Goal: Check status: Check status

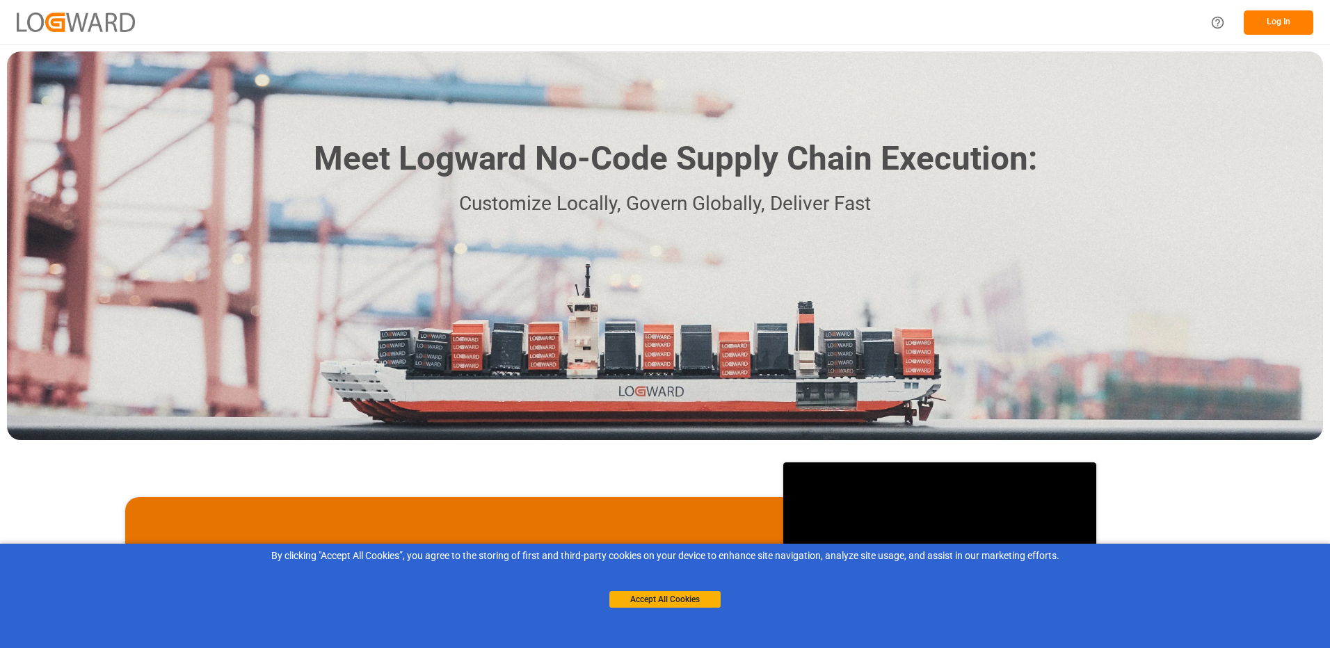
click at [1286, 25] on button "Log In" at bounding box center [1279, 22] width 70 height 24
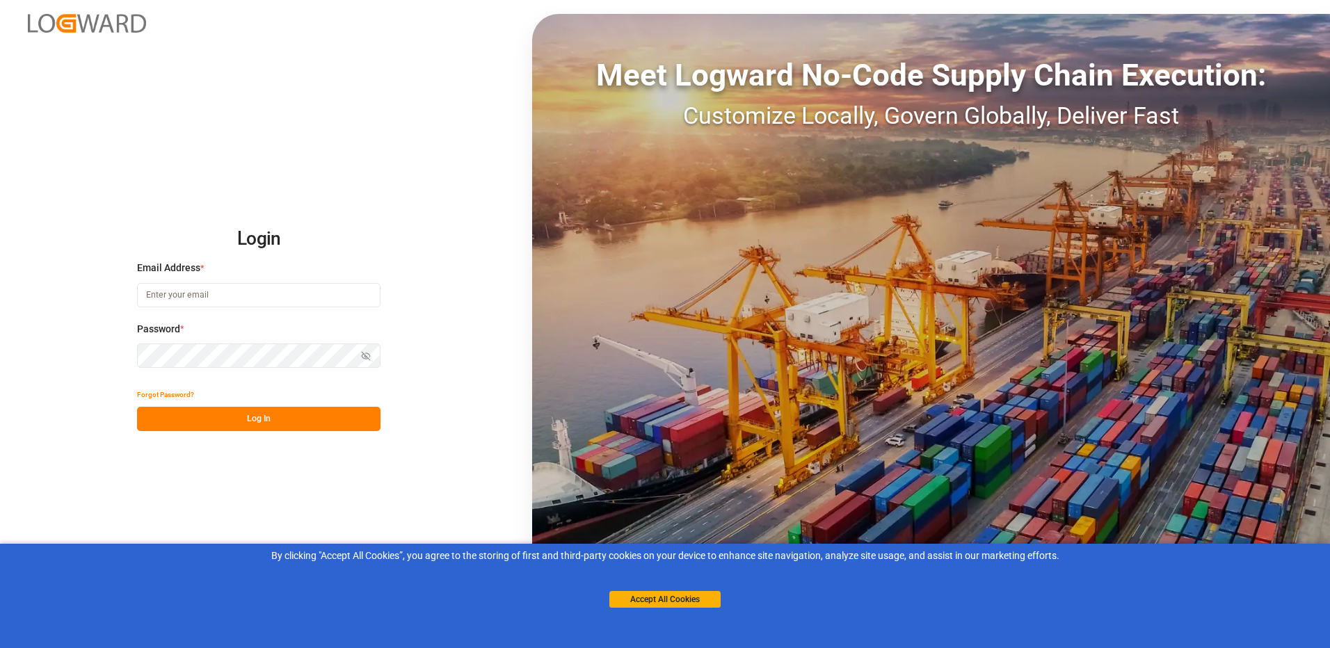
type input "lisa-marie.zlender@shiftx.eu"
click at [244, 424] on button "Log In" at bounding box center [259, 419] width 244 height 24
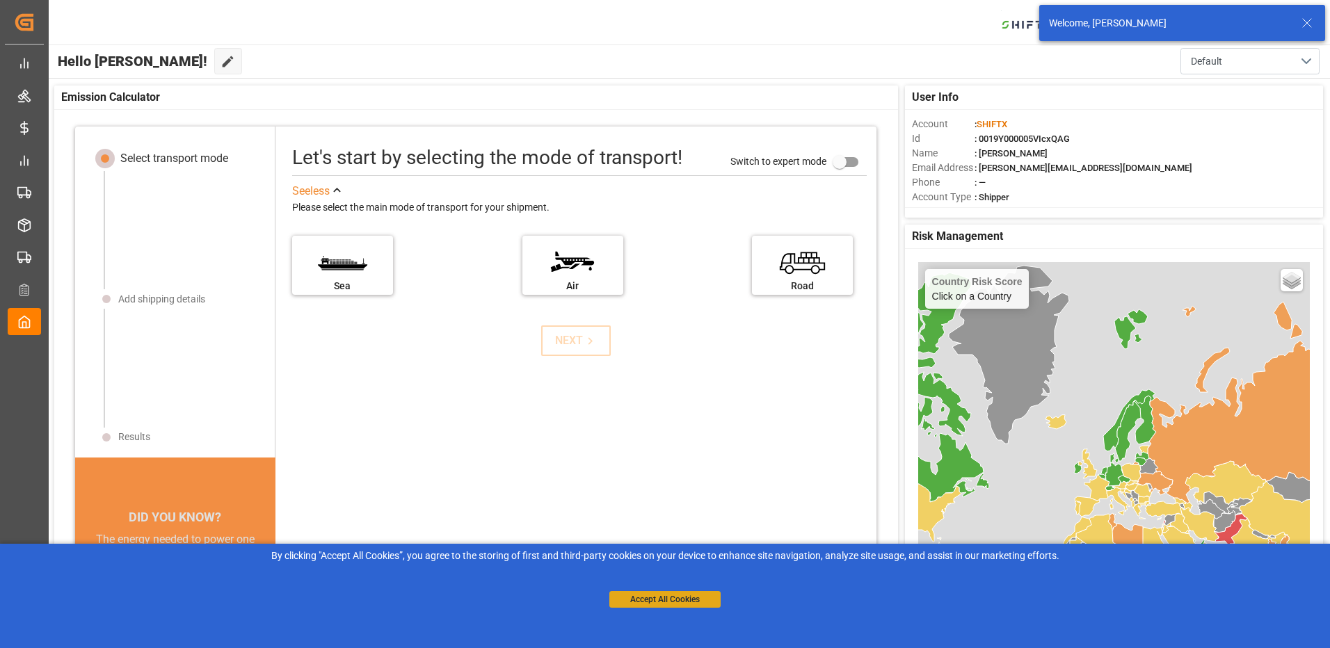
click at [680, 598] on button "Accept All Cookies" at bounding box center [665, 599] width 111 height 17
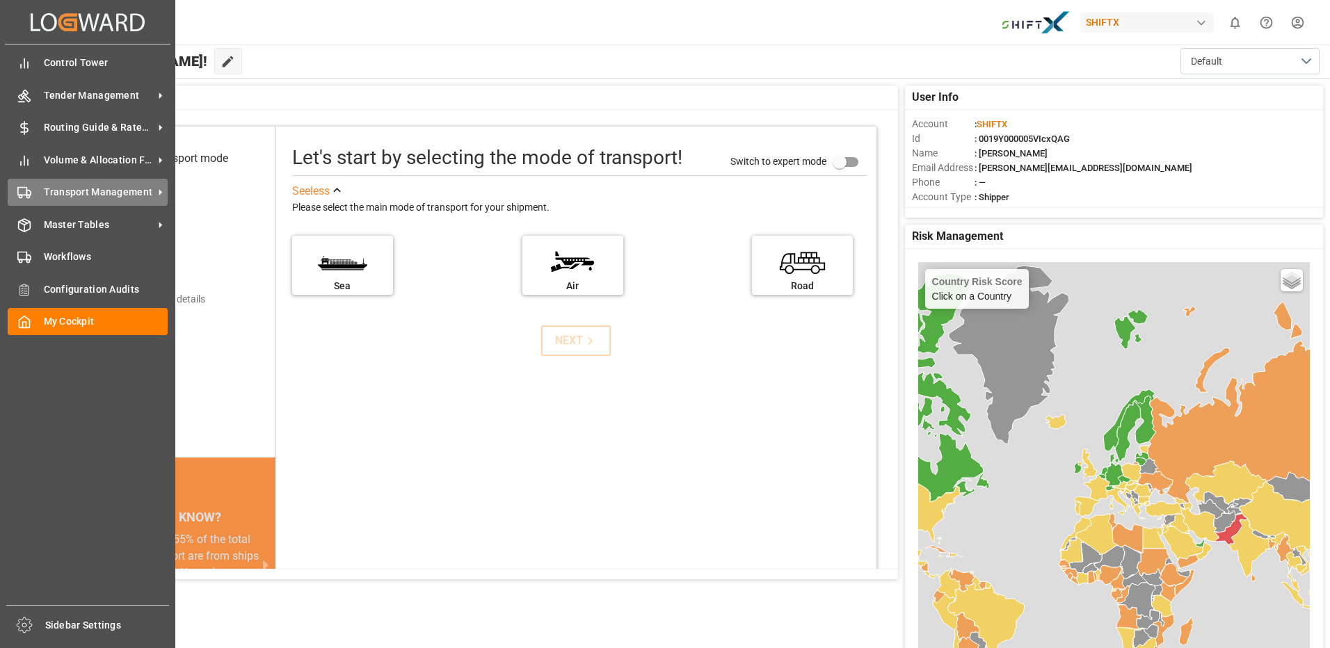
click at [110, 189] on span "Transport Management" at bounding box center [99, 192] width 110 height 15
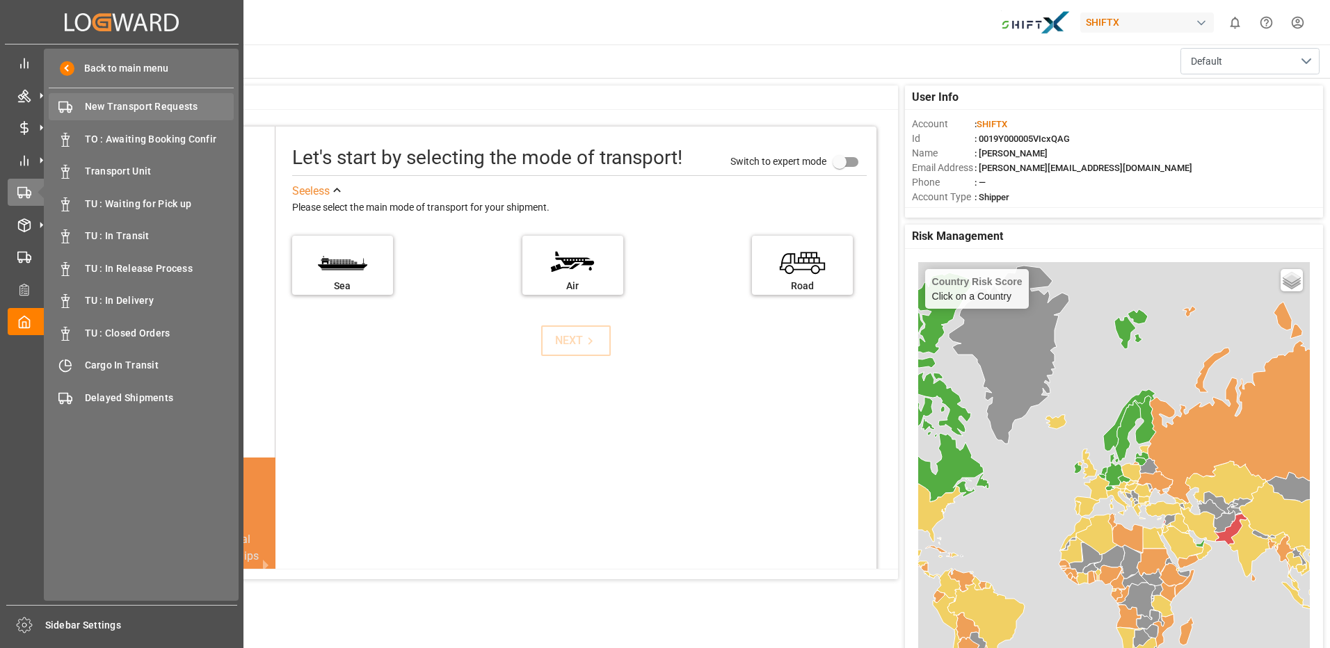
click at [150, 108] on span "New Transport Requests" at bounding box center [160, 106] width 150 height 15
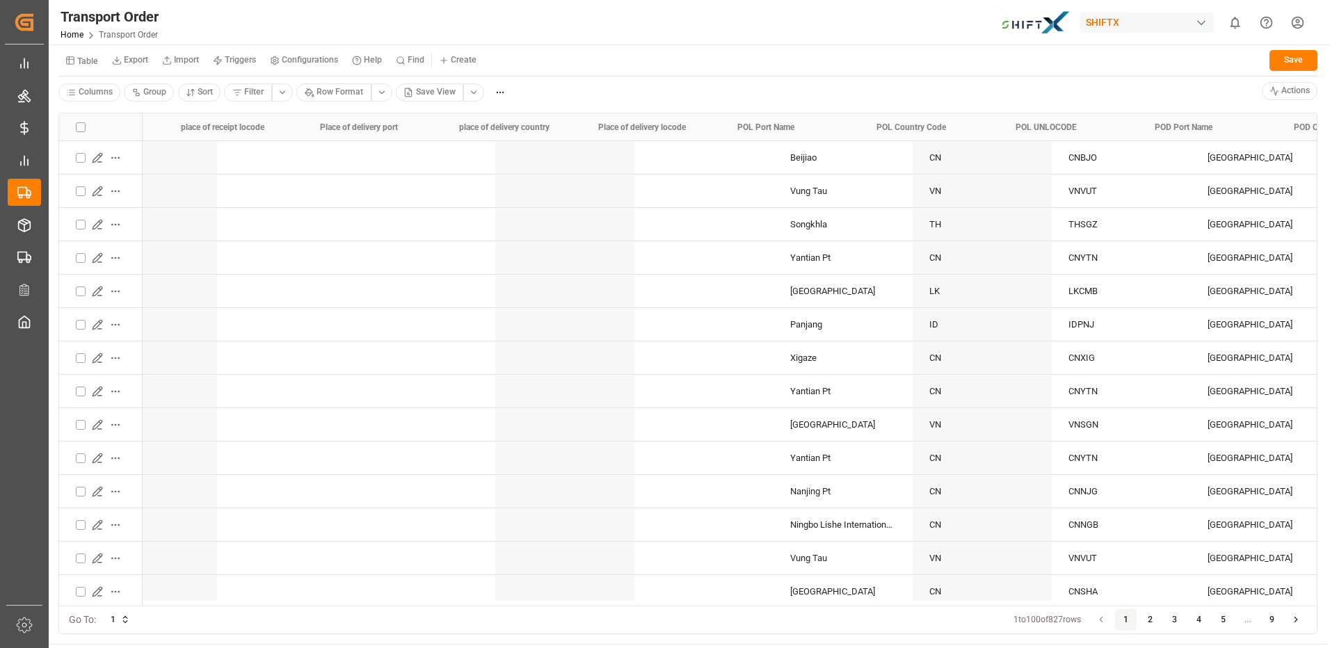
scroll to position [0, 1817]
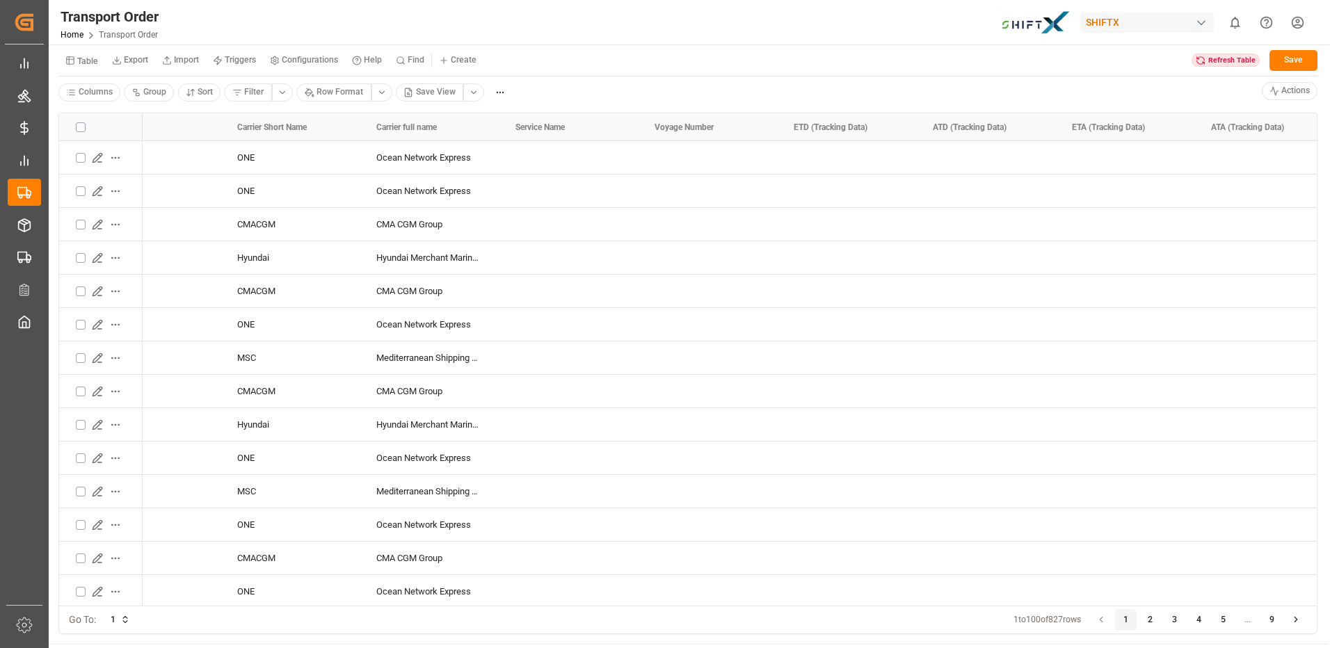
click at [1213, 61] on div "Refresh Table" at bounding box center [1226, 61] width 68 height 14
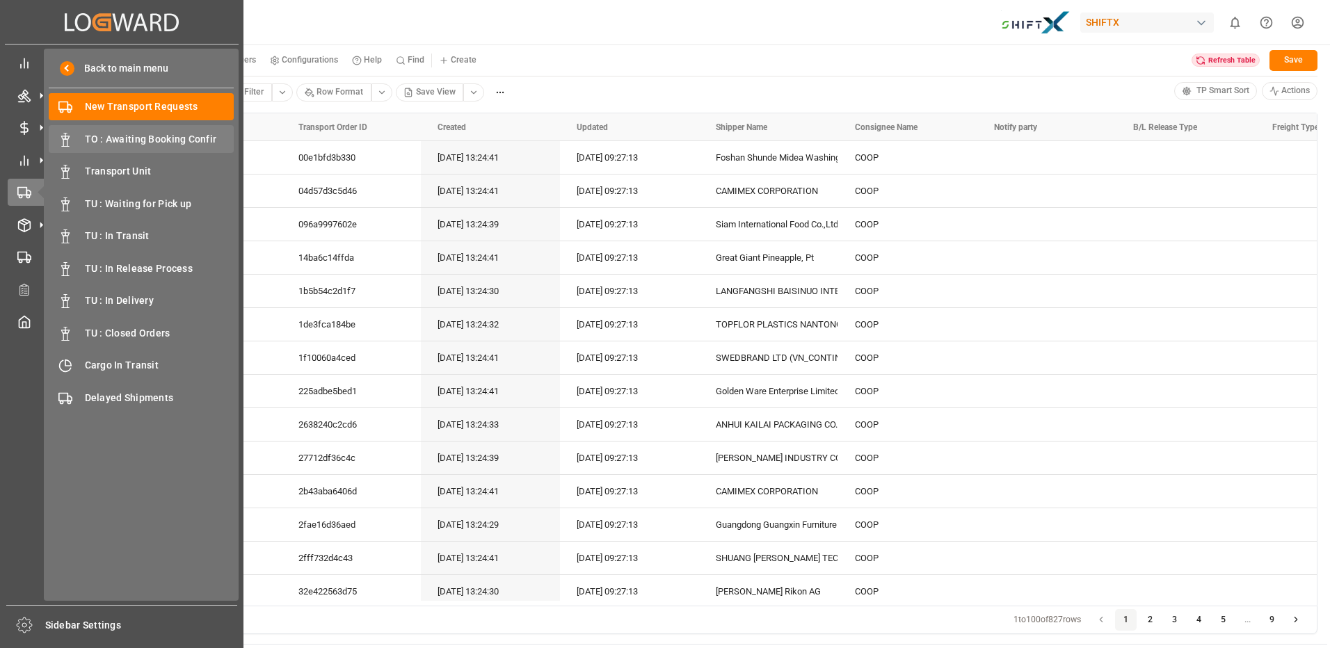
click at [182, 147] on div "TO : Awaiting Booking Confir TO : Awaiting Booking Confir" at bounding box center [141, 138] width 185 height 27
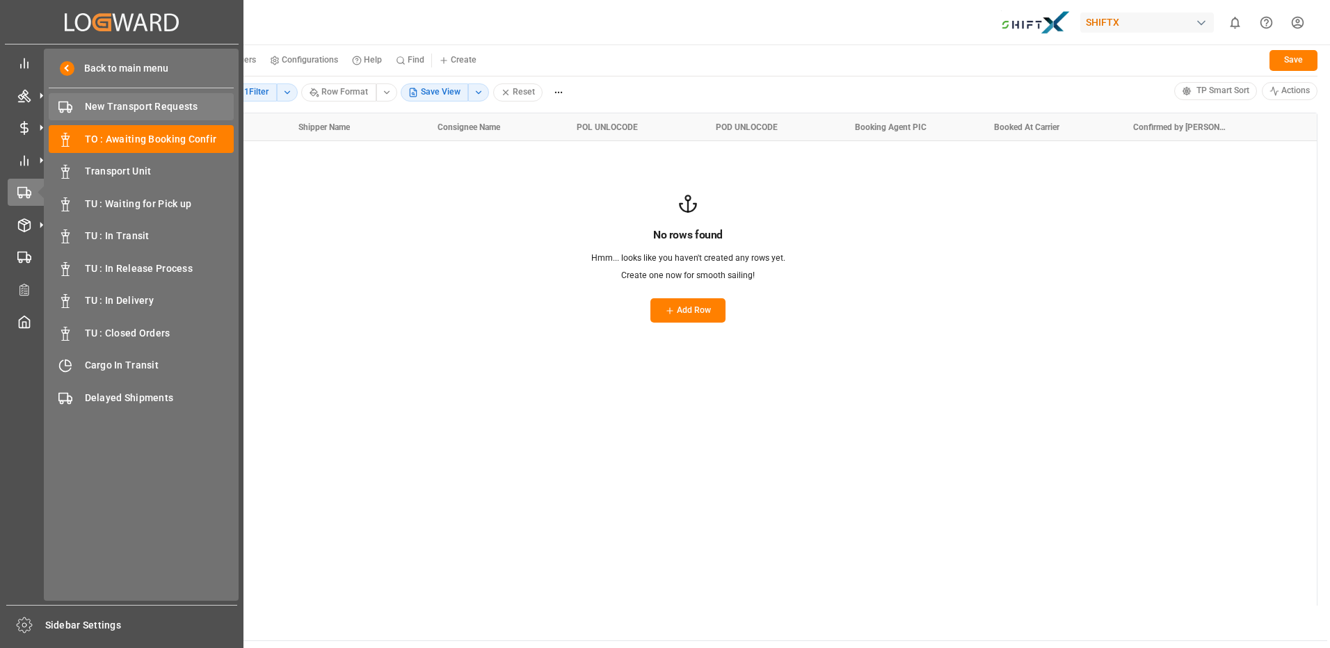
click at [150, 115] on div "New Transport Requests New Transport Requests" at bounding box center [141, 106] width 185 height 27
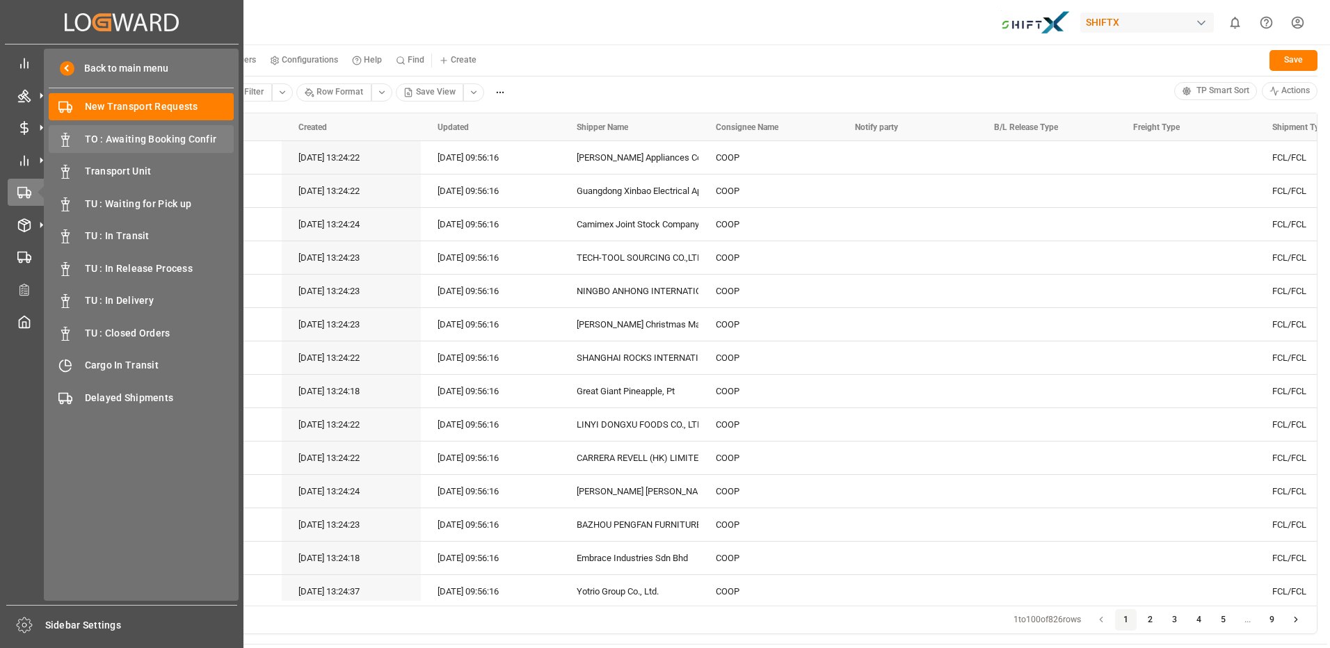
click at [138, 148] on div "TO : Awaiting Booking Confir TO : Awaiting Booking Confir" at bounding box center [141, 138] width 185 height 27
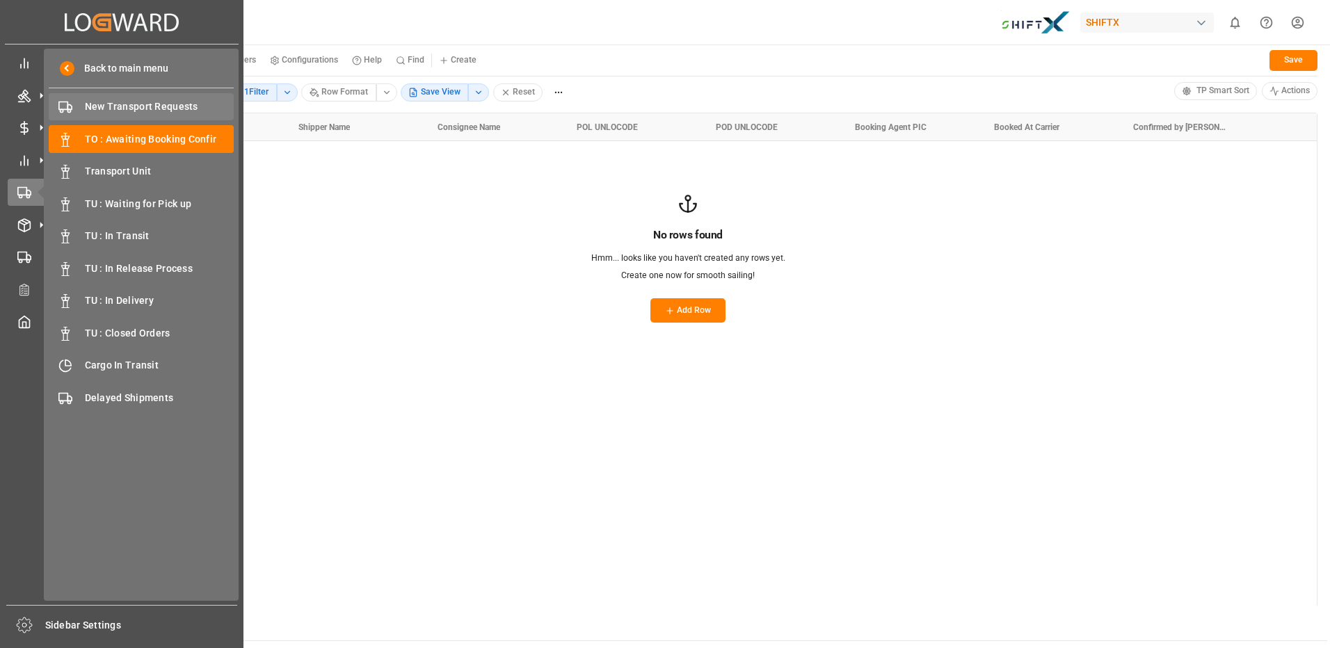
click at [119, 110] on span "New Transport Requests" at bounding box center [160, 106] width 150 height 15
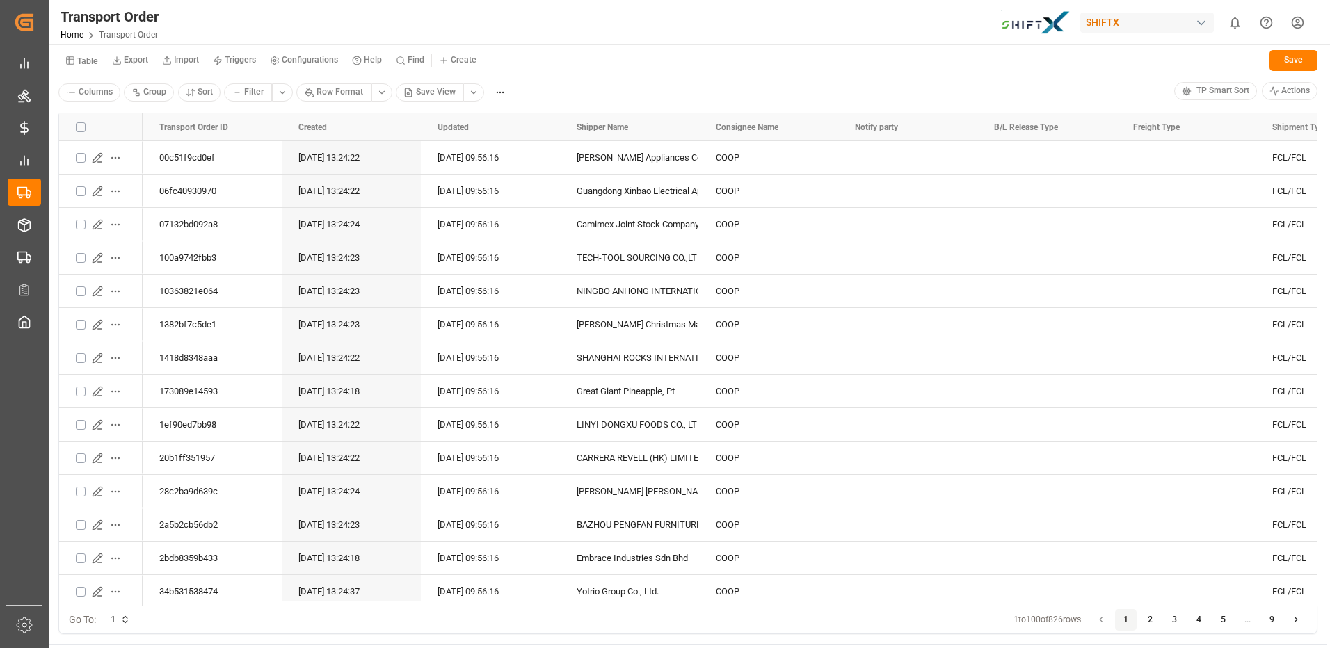
click at [470, 94] on html "Created by potrace 1.15, written by [PERSON_NAME] [DATE]-[DATE] Created by potr…" at bounding box center [665, 324] width 1330 height 648
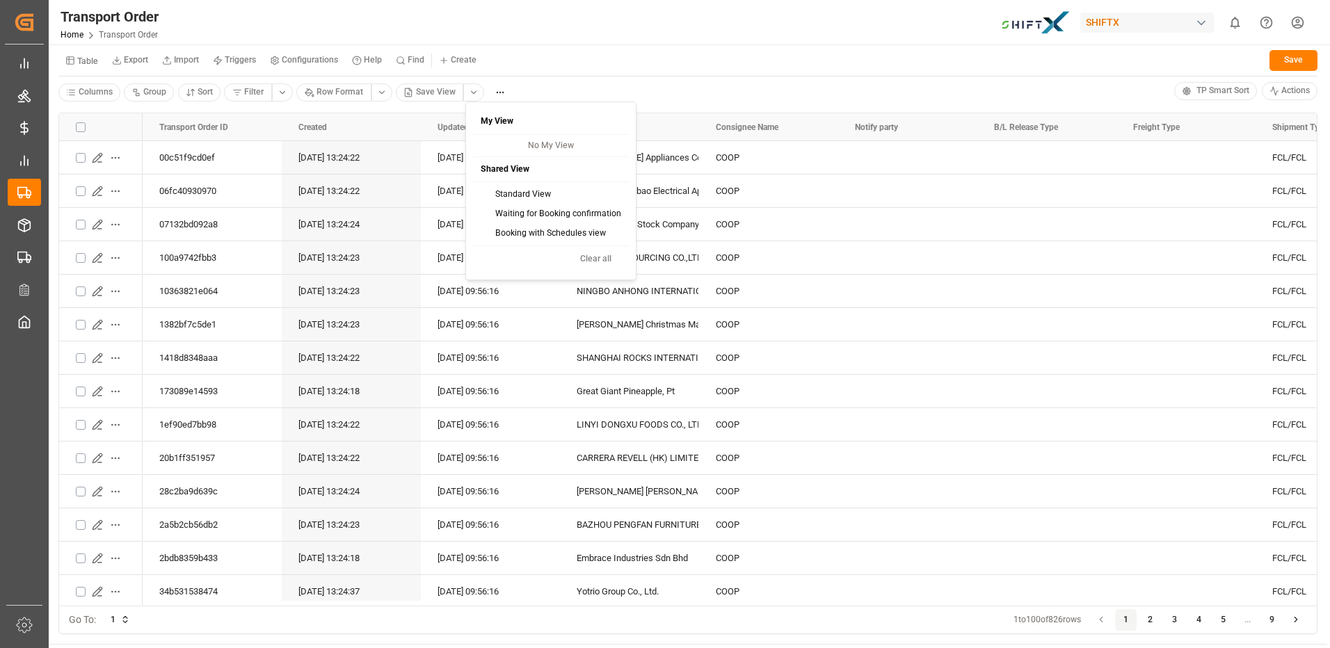
click at [571, 93] on html "Created by potrace 1.15, written by [PERSON_NAME] [DATE]-[DATE] Created by potr…" at bounding box center [665, 324] width 1330 height 648
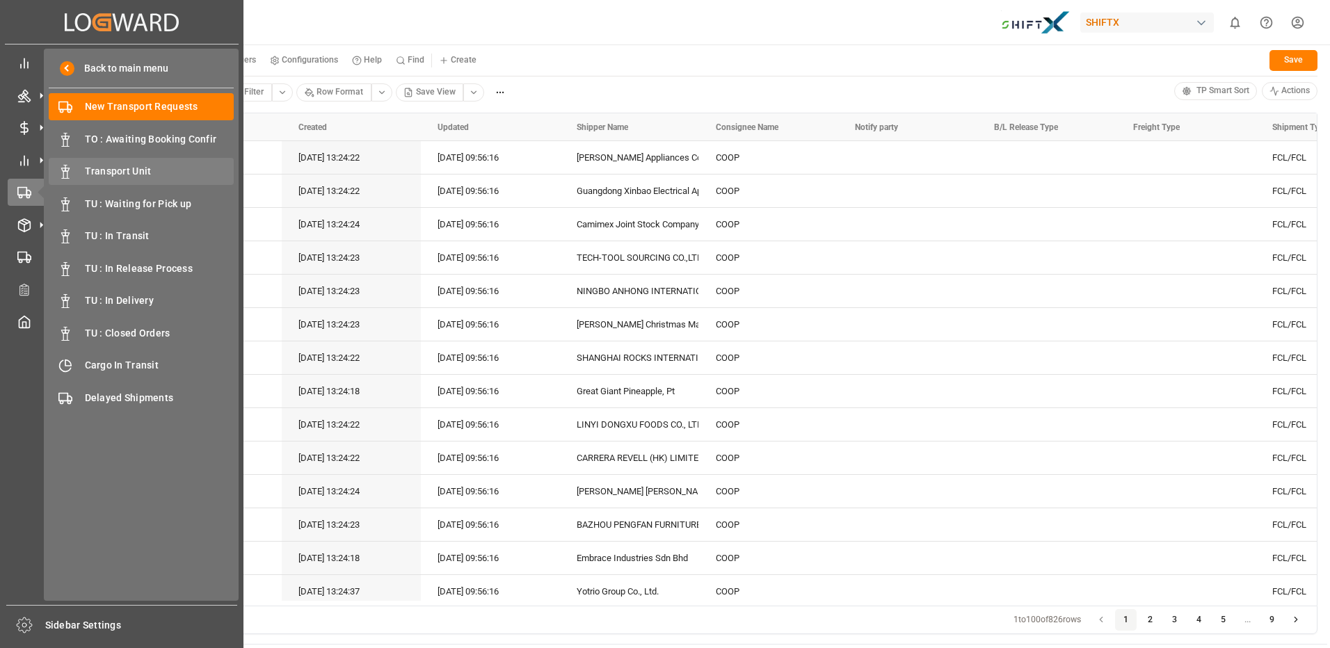
click at [148, 180] on div "Transport Unit Transport Unit" at bounding box center [141, 171] width 185 height 27
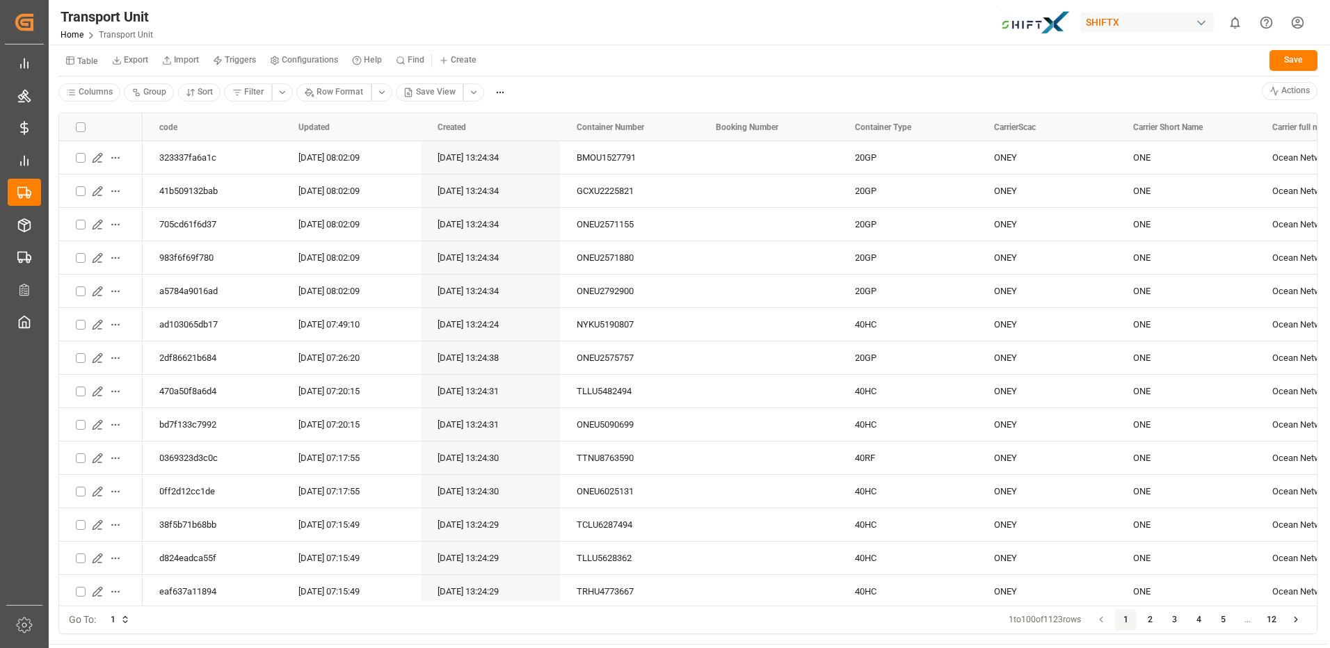
click at [475, 92] on html "Created by potrace 1.15, written by Peter Selinger 2001-2017 Created by potrace…" at bounding box center [665, 324] width 1330 height 648
click at [575, 81] on html "Created by potrace 1.15, written by Peter Selinger 2001-2017 Created by potrace…" at bounding box center [665, 324] width 1330 height 648
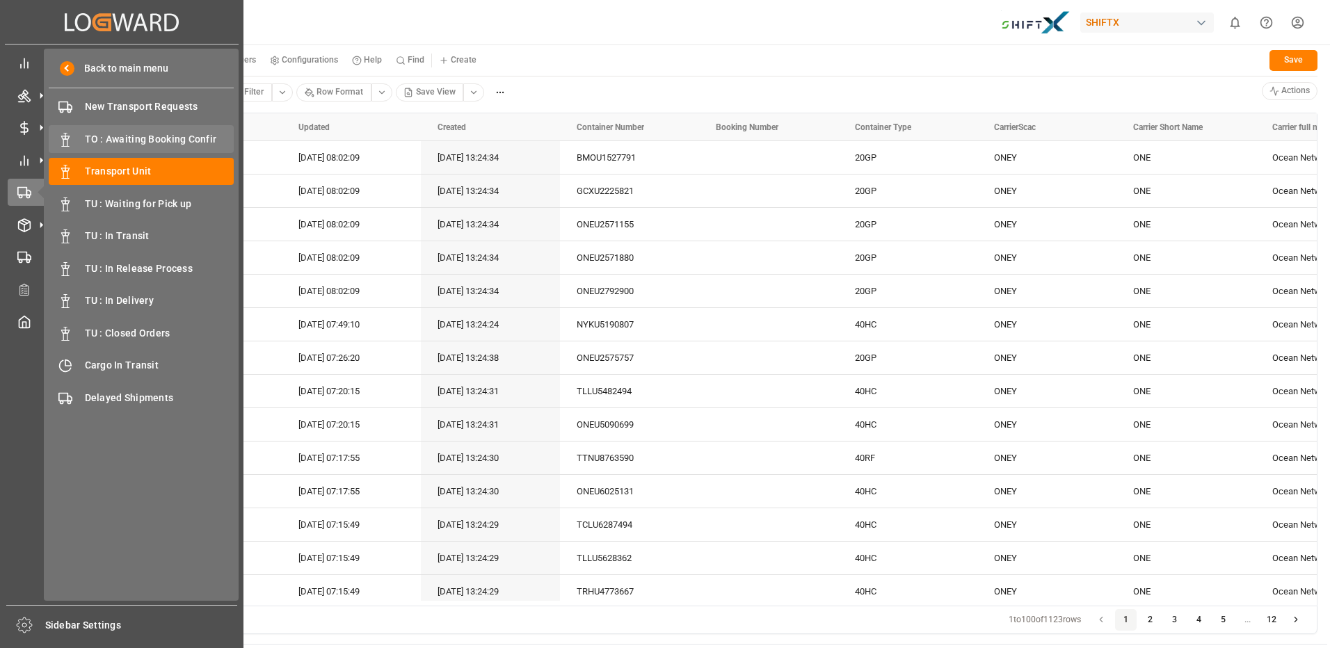
click at [182, 142] on span "TO : Awaiting Booking Confir" at bounding box center [160, 139] width 150 height 15
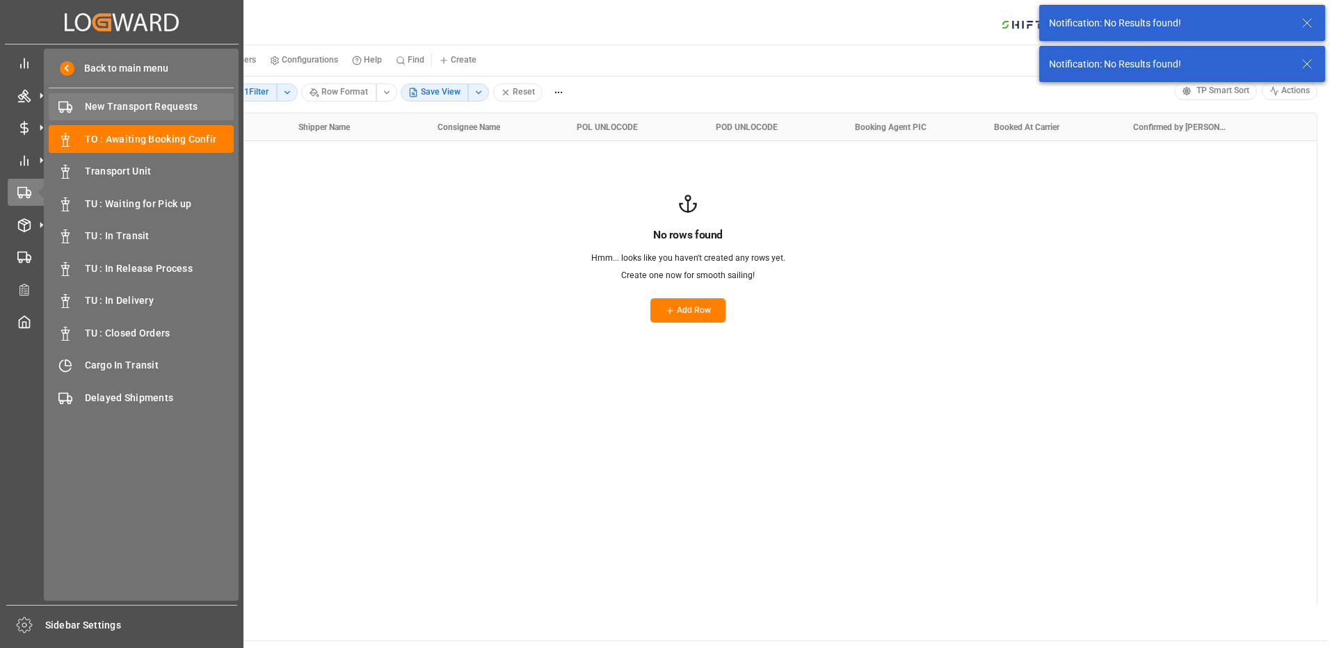
click at [177, 112] on span "New Transport Requests" at bounding box center [160, 106] width 150 height 15
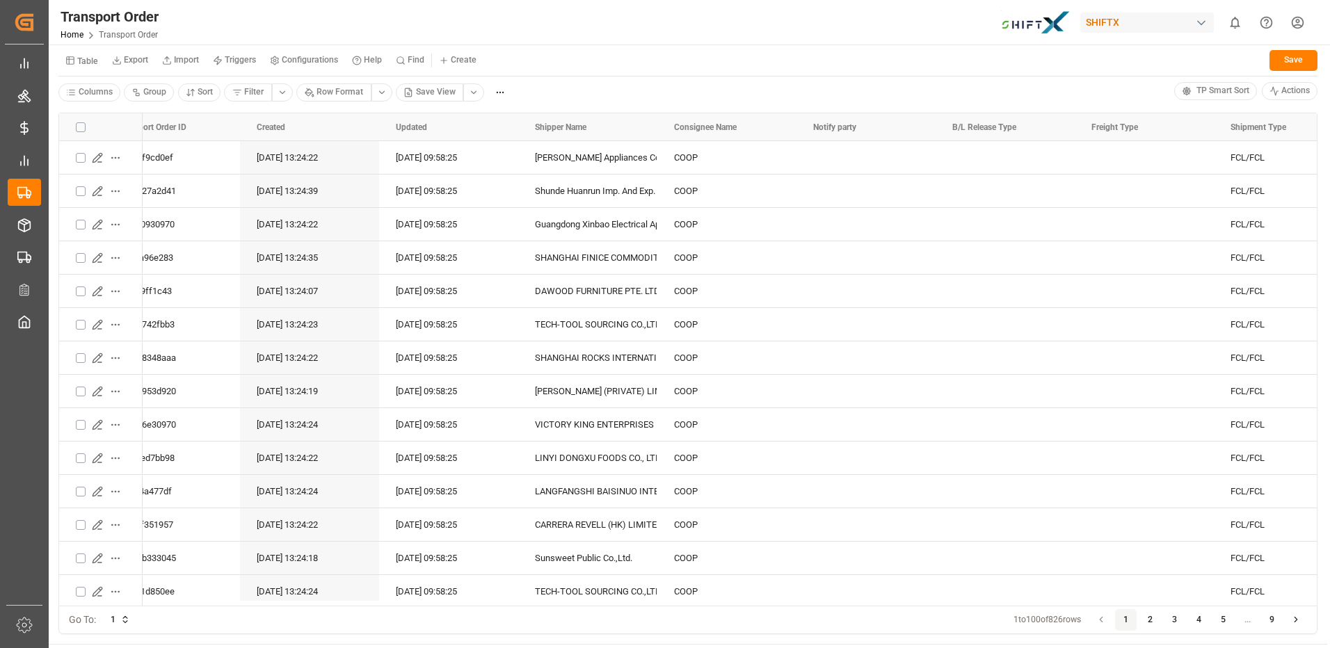
click at [472, 91] on html "Created by potrace 1.15, written by Peter Selinger 2001-2017 Created by potrace…" at bounding box center [665, 324] width 1330 height 648
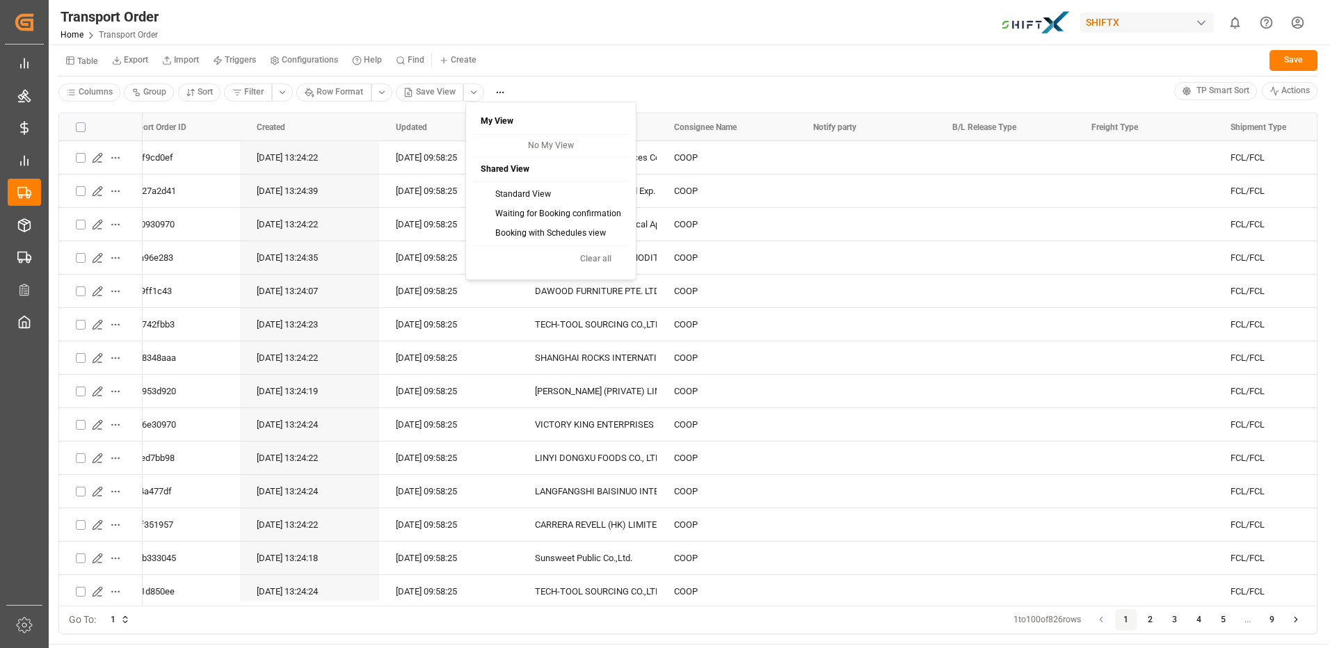
click at [575, 82] on html "Created by potrace 1.15, written by Peter Selinger 2001-2017 Created by potrace…" at bounding box center [665, 324] width 1330 height 648
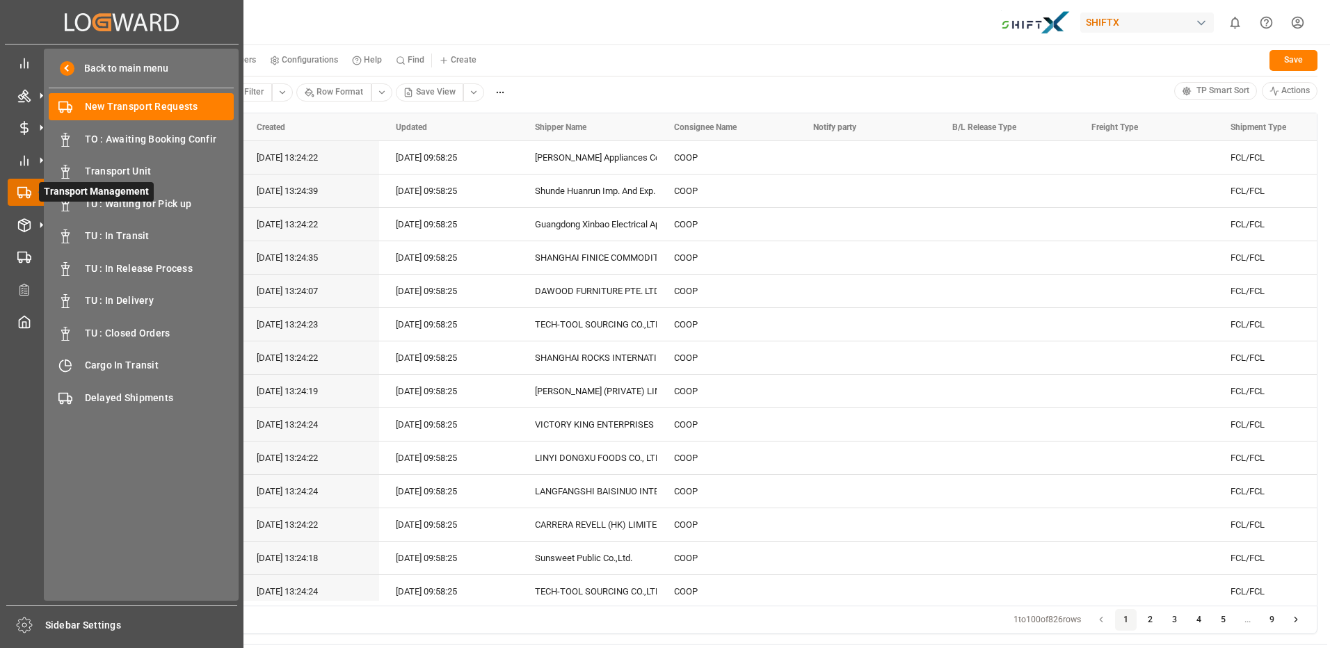
click at [31, 198] on icon at bounding box center [40, 192] width 29 height 29
click at [152, 133] on span "TO : Awaiting Booking Confir" at bounding box center [160, 139] width 150 height 15
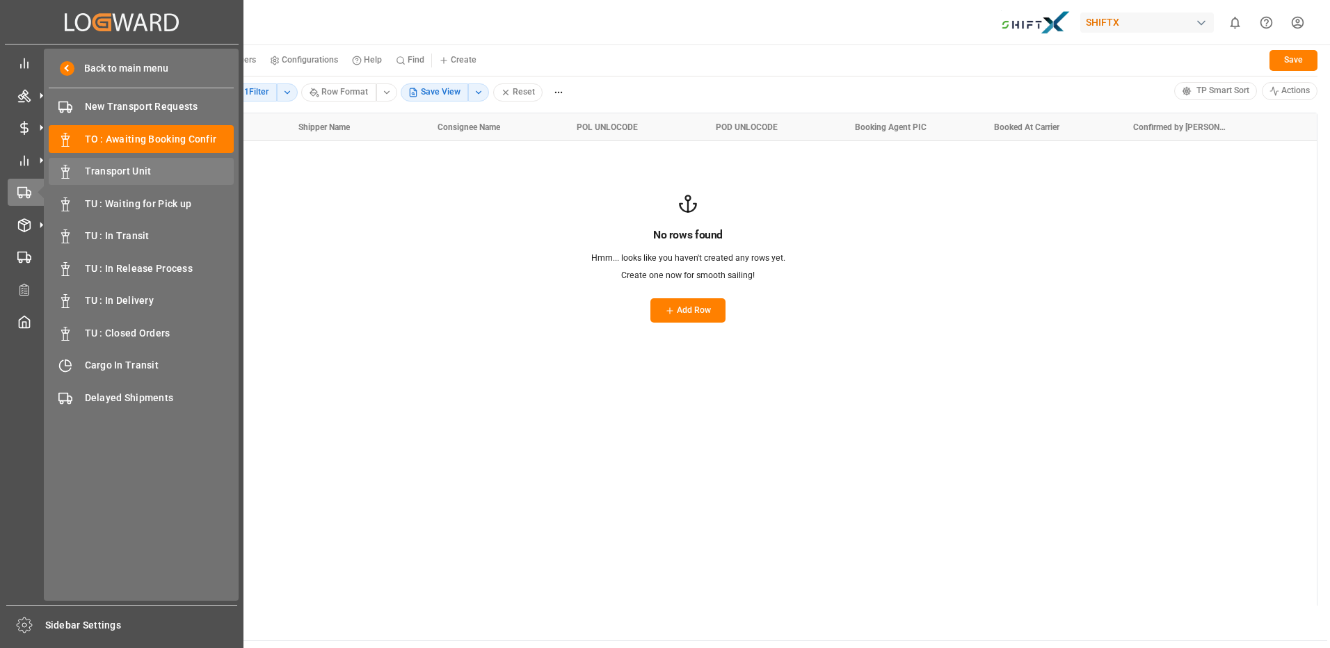
click at [152, 181] on div "Transport Unit Transport Unit" at bounding box center [141, 171] width 185 height 27
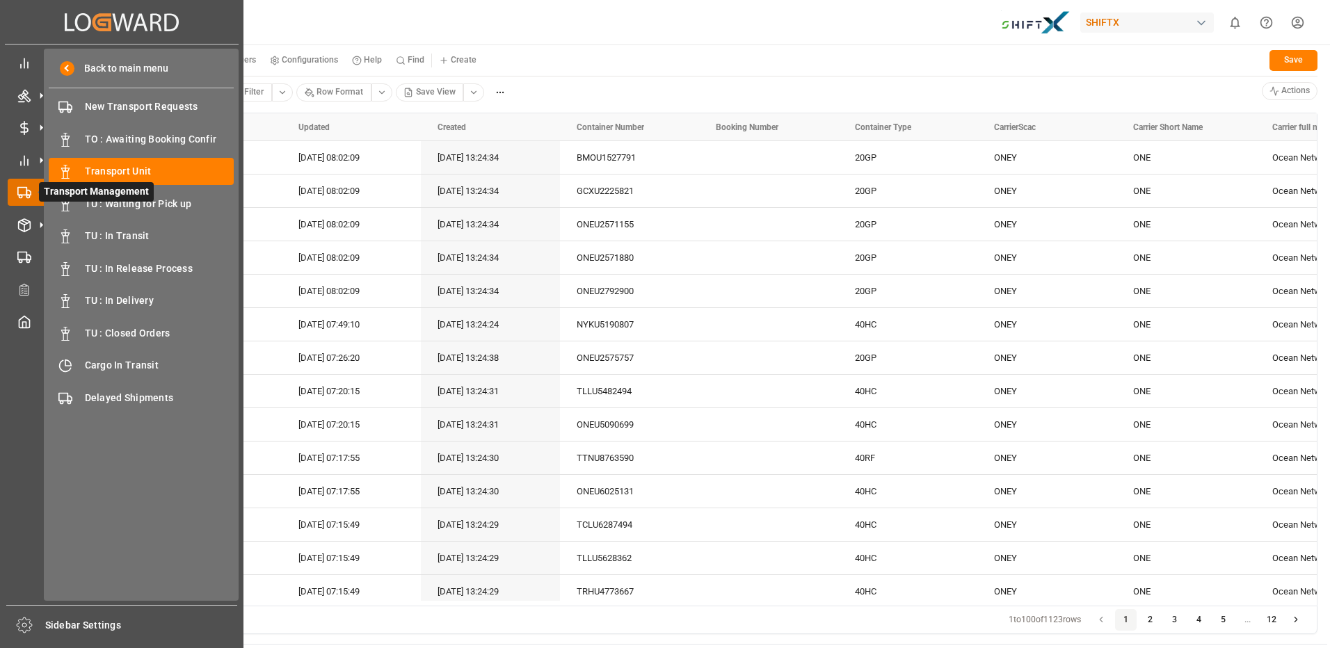
click at [23, 189] on icon at bounding box center [24, 193] width 14 height 14
click at [104, 69] on span "Back to main menu" at bounding box center [121, 68] width 94 height 15
click at [167, 226] on div "TU : In Transit TU : In Transit" at bounding box center [141, 236] width 185 height 27
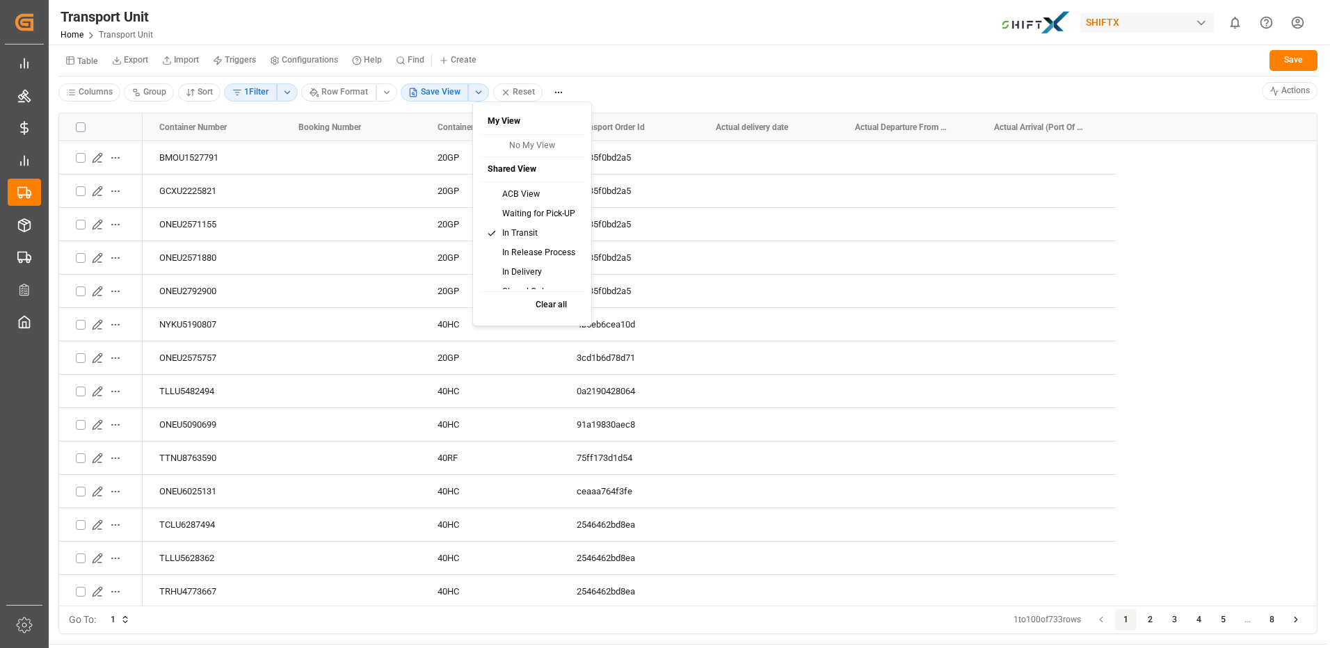
click at [478, 93] on html "Created by potrace 1.15, written by Peter Selinger 2001-2017 Created by potrace…" at bounding box center [665, 324] width 1330 height 648
click at [516, 197] on div "ACB View" at bounding box center [532, 194] width 99 height 19
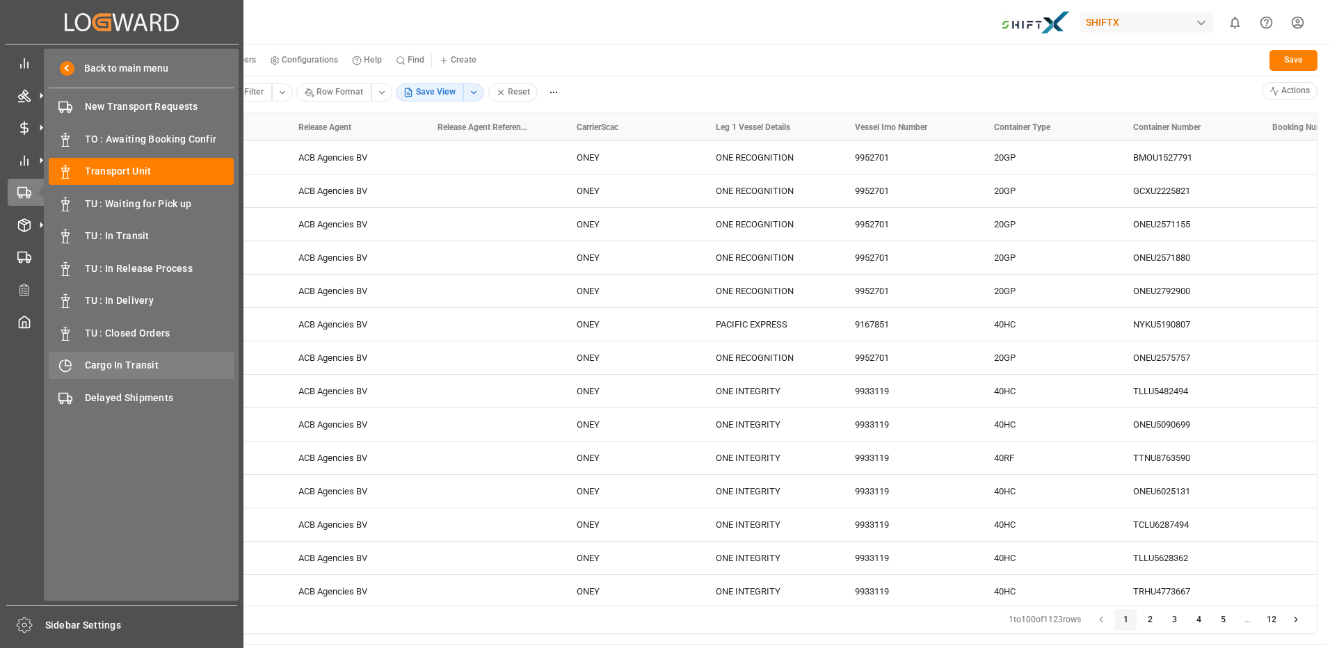
click at [138, 364] on span "Cargo In Transit" at bounding box center [160, 365] width 150 height 15
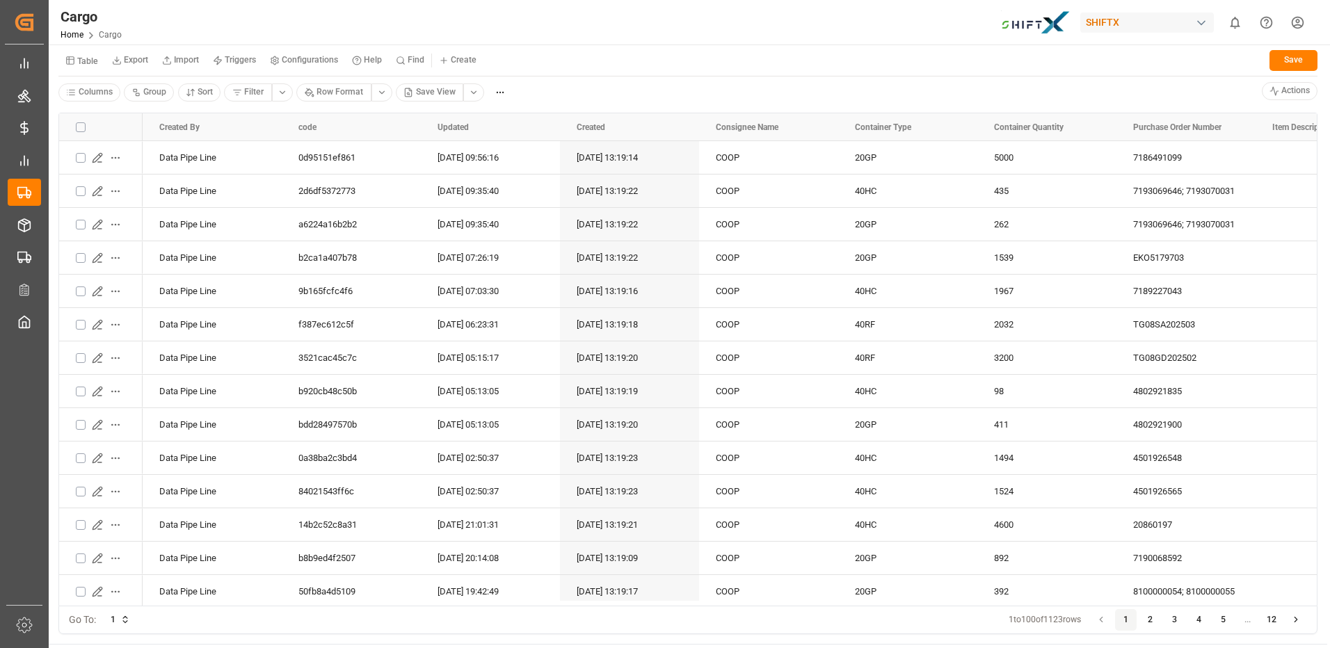
click at [474, 95] on html "Created by potrace 1.15, written by Peter Selinger 2001-2017 Created by potrace…" at bounding box center [665, 324] width 1330 height 648
click at [524, 197] on div "BCO View" at bounding box center [516, 194] width 80 height 19
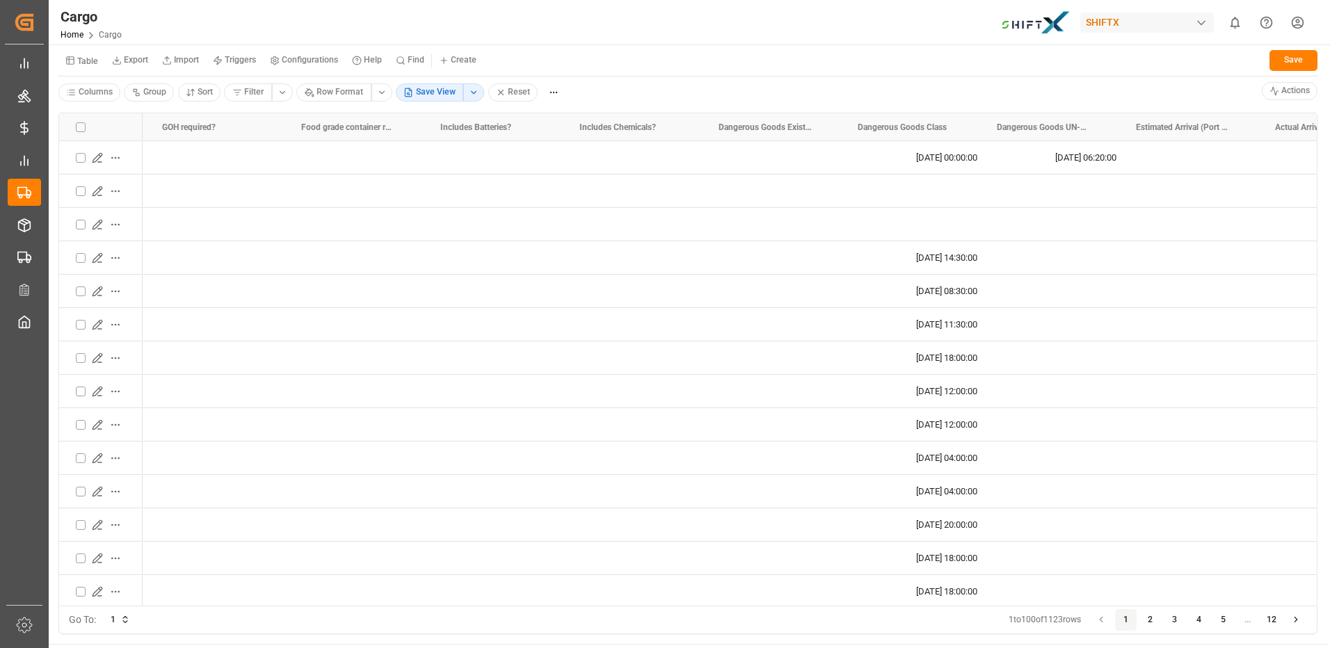
scroll to position [0, 745]
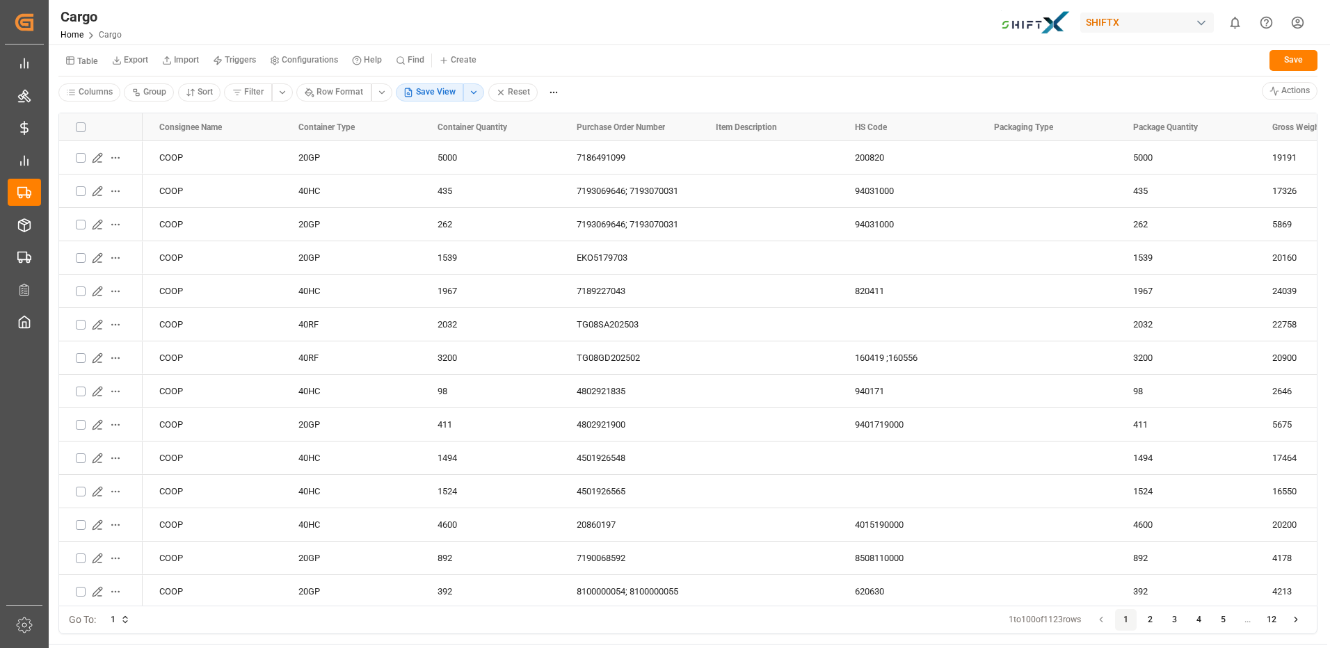
click at [95, 95] on html "Created by potrace 1.15, written by Peter Selinger 2001-2017 Created by potrace…" at bounding box center [665, 324] width 1330 height 648
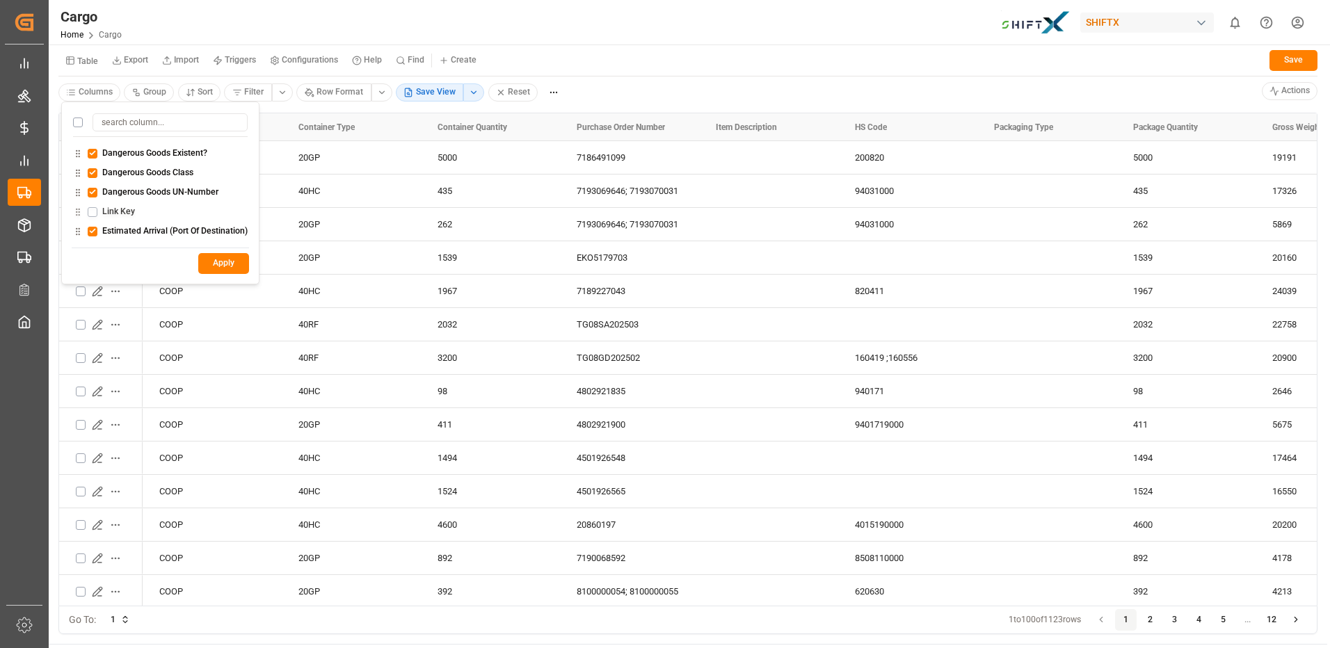
click at [119, 212] on label "Link Key" at bounding box center [118, 211] width 33 height 8
click at [97, 212] on button "Link Key" at bounding box center [93, 212] width 10 height 10
click at [92, 212] on button "Link Key" at bounding box center [93, 212] width 10 height 10
click at [220, 267] on button "Apply" at bounding box center [223, 263] width 51 height 21
click at [231, 268] on button "Apply" at bounding box center [223, 263] width 51 height 21
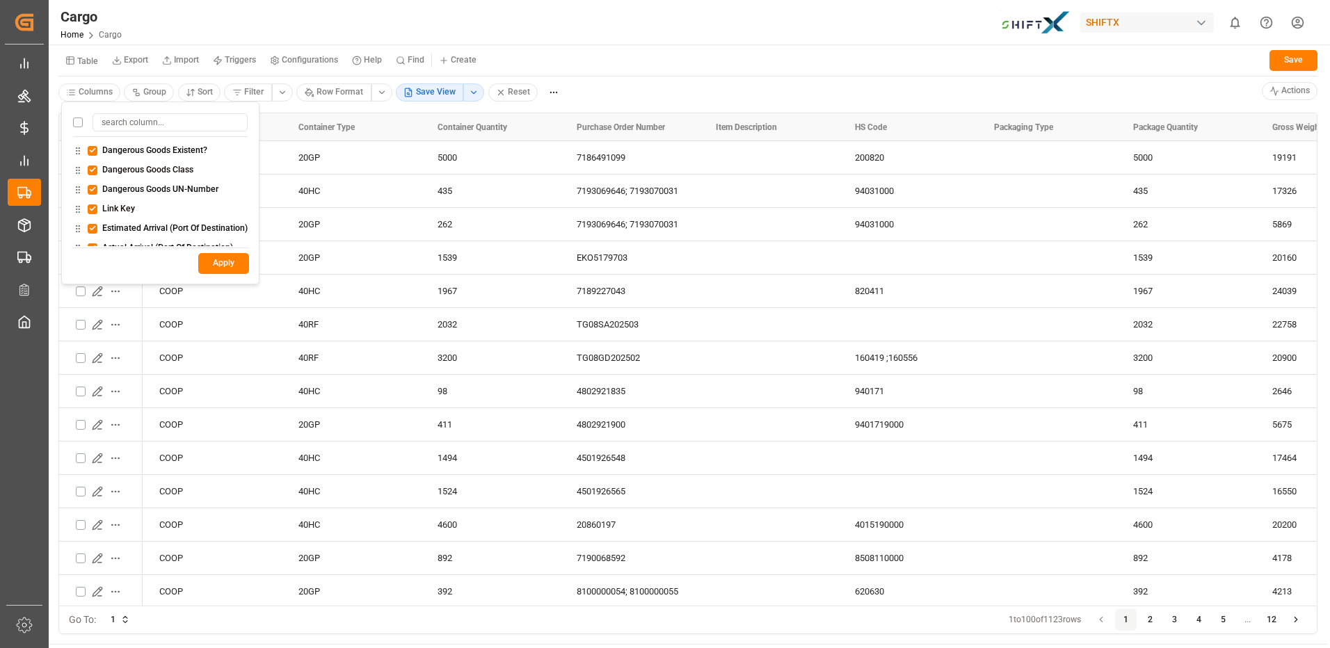
click at [220, 262] on button "Apply" at bounding box center [223, 263] width 51 height 21
click at [99, 237] on div "Transport Order" at bounding box center [160, 234] width 175 height 15
click at [95, 237] on button "Transport Order" at bounding box center [93, 235] width 10 height 10
click at [221, 265] on button "Apply" at bounding box center [223, 263] width 51 height 21
click at [590, 81] on html "Created by potrace 1.15, written by Peter Selinger 2001-2017 Created by potrace…" at bounding box center [665, 324] width 1330 height 648
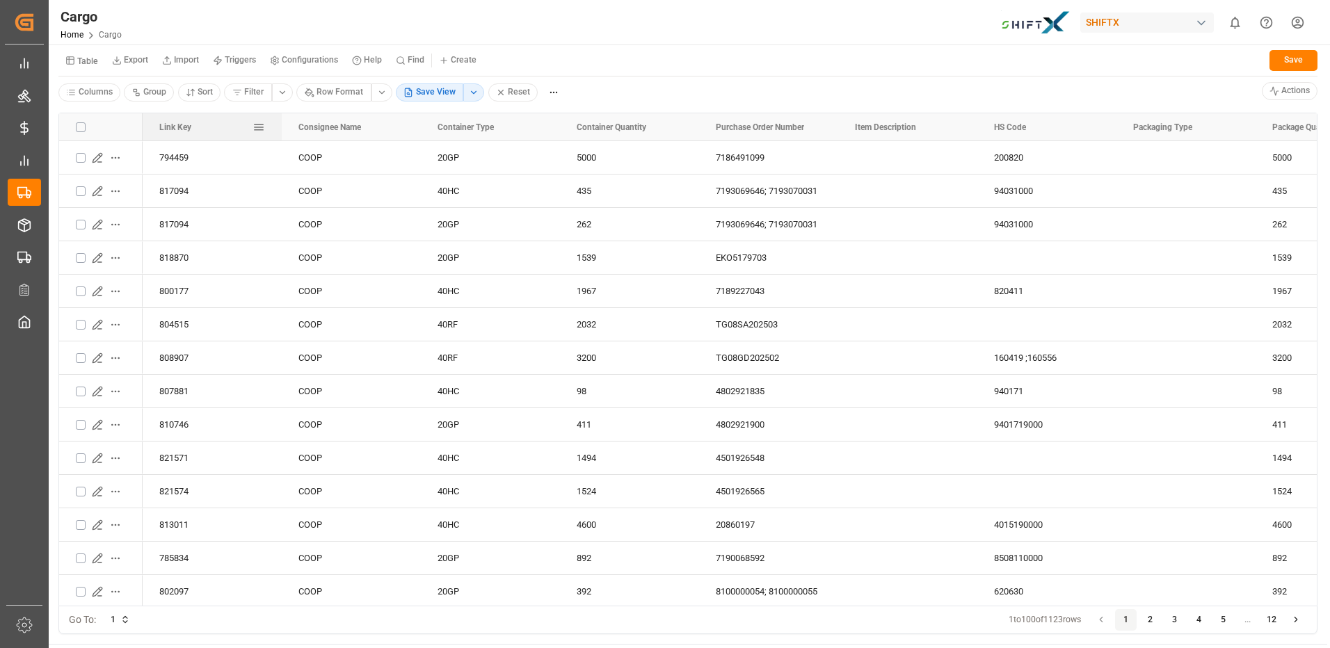
drag, startPoint x: 654, startPoint y: 126, endPoint x: 202, endPoint y: 136, distance: 452.4
click at [202, 136] on div "Link Key" at bounding box center [205, 127] width 93 height 28
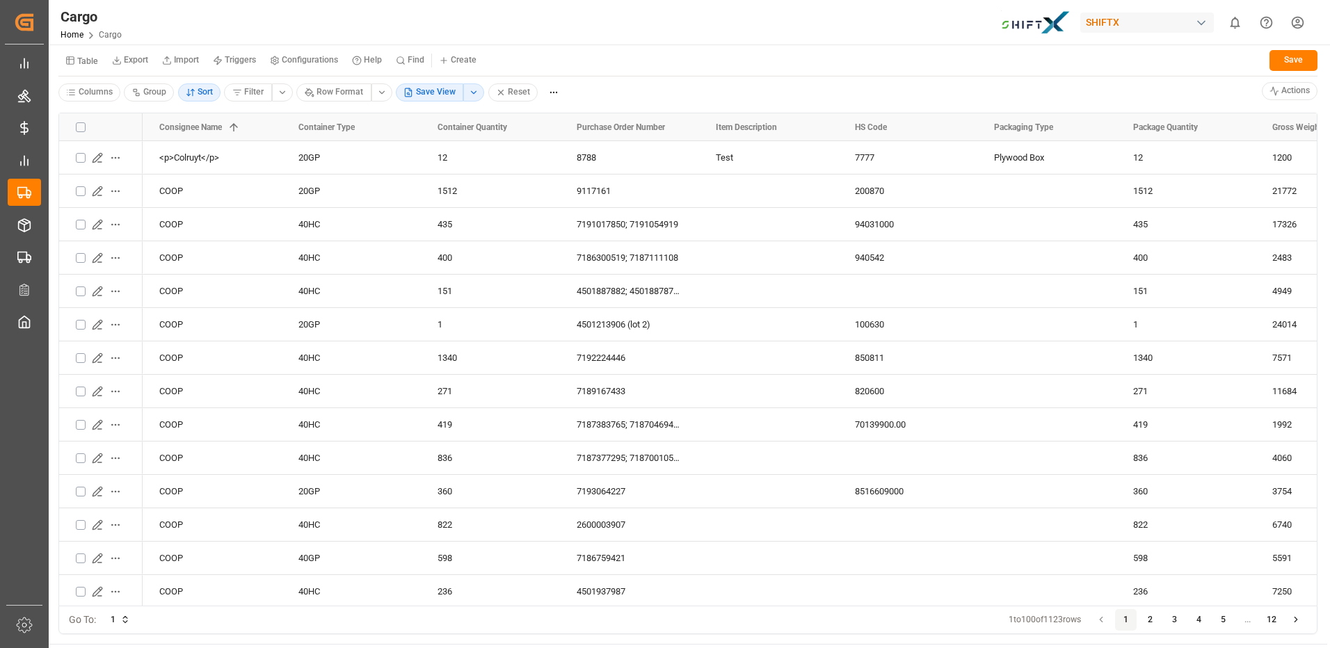
click at [94, 93] on html "Created by potrace 1.15, written by [PERSON_NAME] [DATE]-[DATE] Created by potr…" at bounding box center [665, 324] width 1330 height 648
click at [686, 71] on html "Created by potrace 1.15, written by [PERSON_NAME] [DATE]-[DATE] Created by potr…" at bounding box center [665, 324] width 1330 height 648
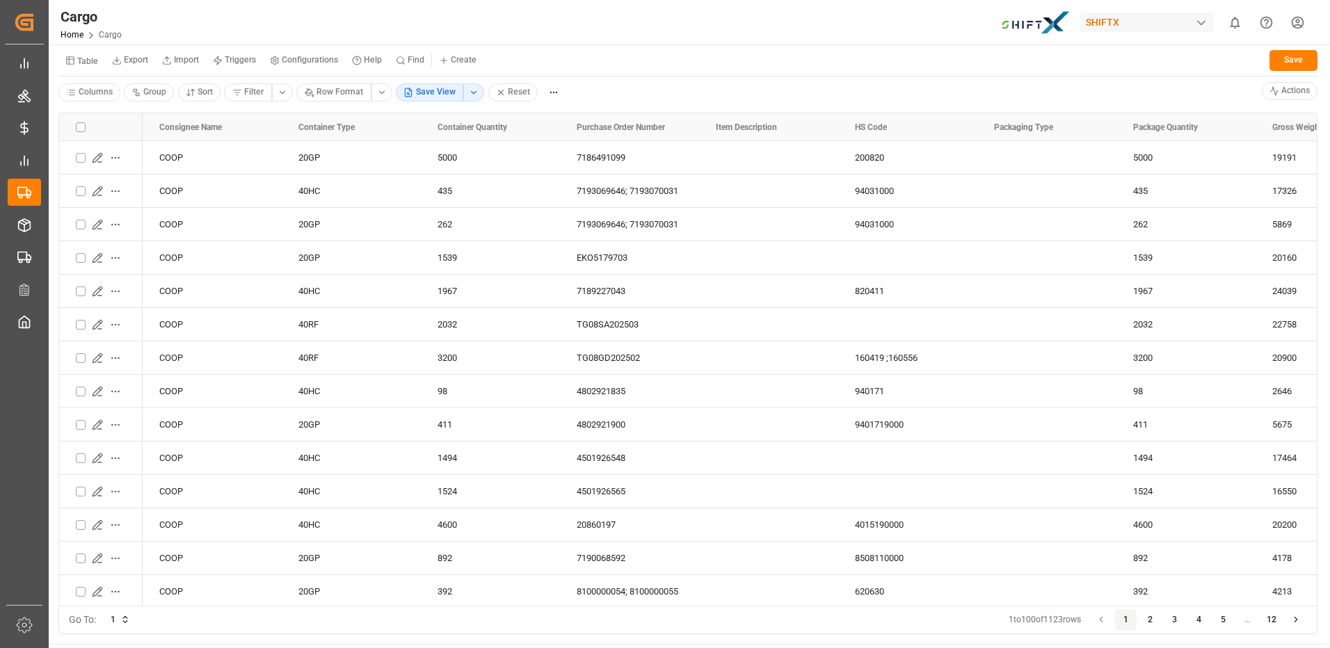
click at [88, 96] on html "Created by potrace 1.15, written by [PERSON_NAME] [DATE]-[DATE] Created by potr…" at bounding box center [665, 324] width 1330 height 648
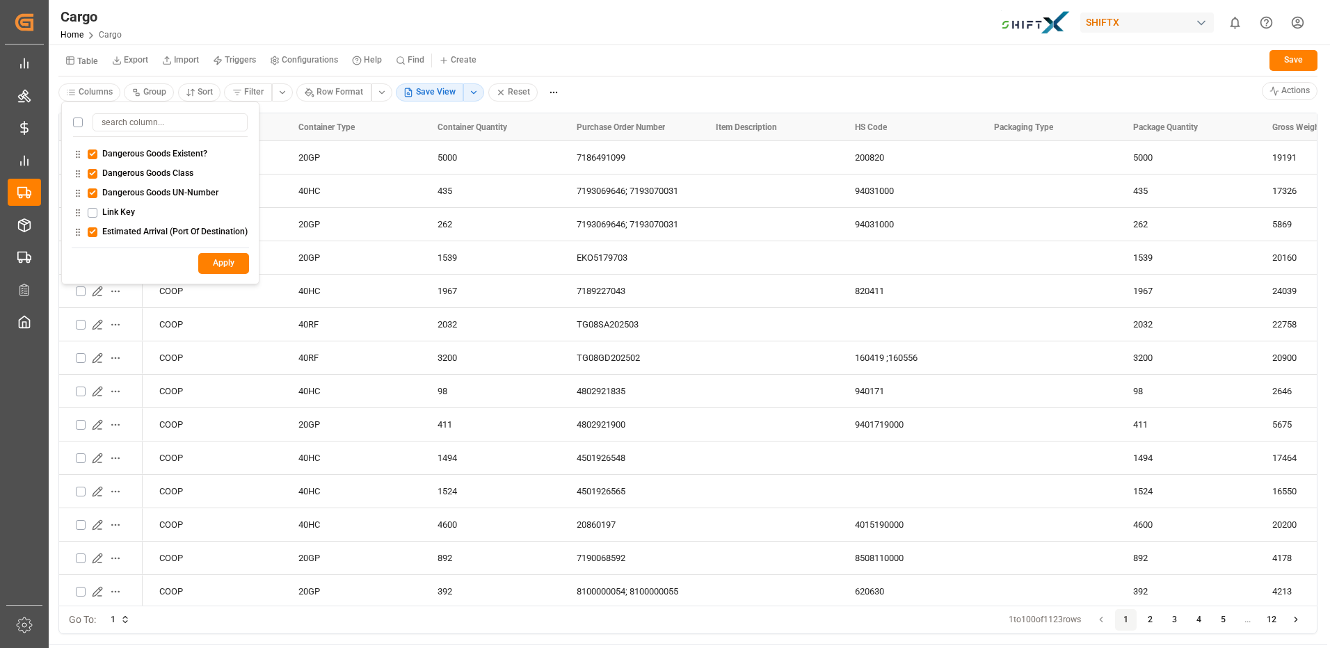
scroll to position [347, 0]
click at [93, 212] on button "Link Key" at bounding box center [93, 212] width 10 height 10
click at [93, 237] on button "Transport Order" at bounding box center [93, 235] width 10 height 10
click at [228, 262] on button "Apply" at bounding box center [223, 263] width 51 height 21
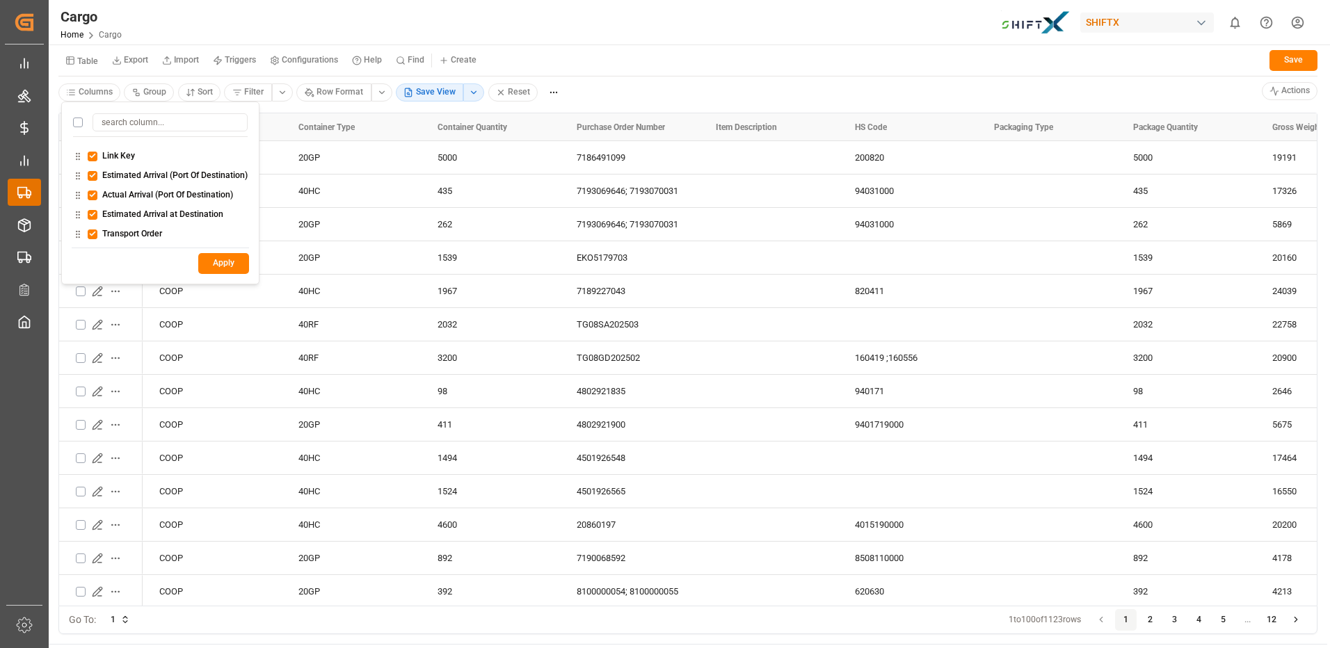
click at [21, 187] on html "Created by potrace 1.15, written by Peter Selinger 2001-2017 Created by potrace…" at bounding box center [665, 324] width 1330 height 648
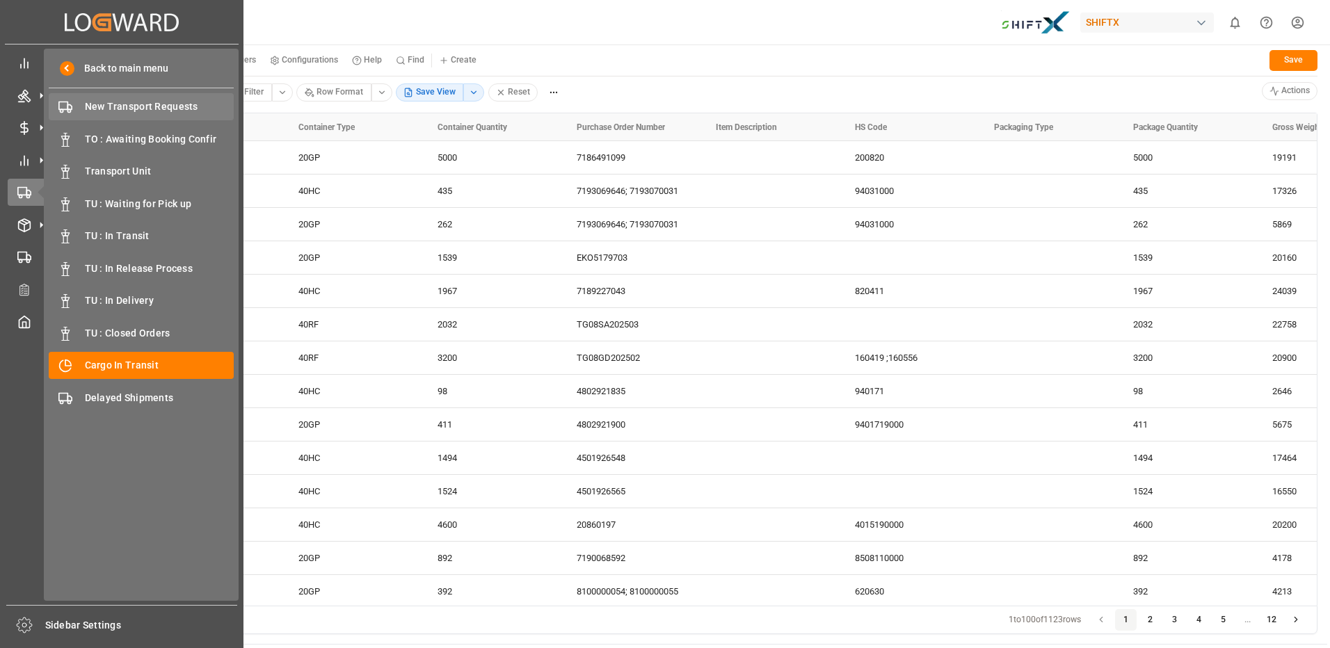
click at [142, 112] on span "New Transport Requests" at bounding box center [160, 106] width 150 height 15
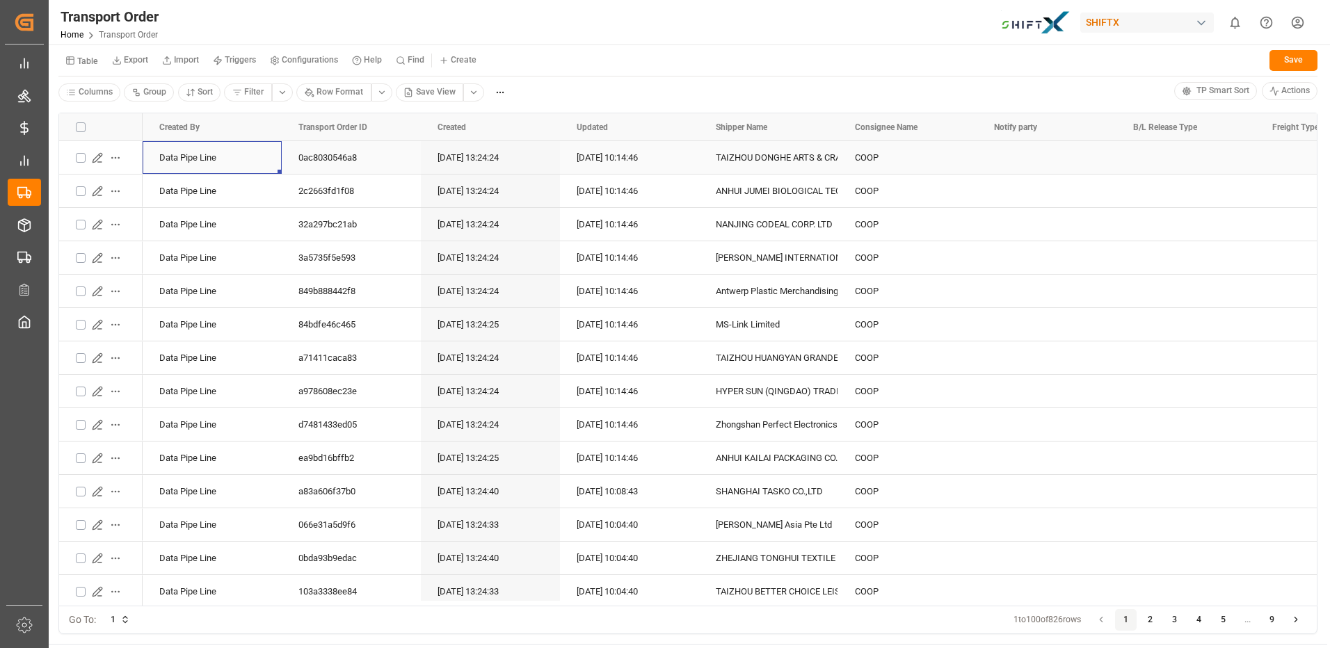
click at [199, 158] on div "Data Pipe Line" at bounding box center [212, 157] width 139 height 33
click at [612, 166] on div "18.09.2025 10:14:46" at bounding box center [629, 157] width 139 height 33
click at [335, 162] on div "0ac8030546a8" at bounding box center [351, 157] width 139 height 33
click at [81, 160] on button "Press SPACE to select this row." at bounding box center [81, 158] width 10 height 10
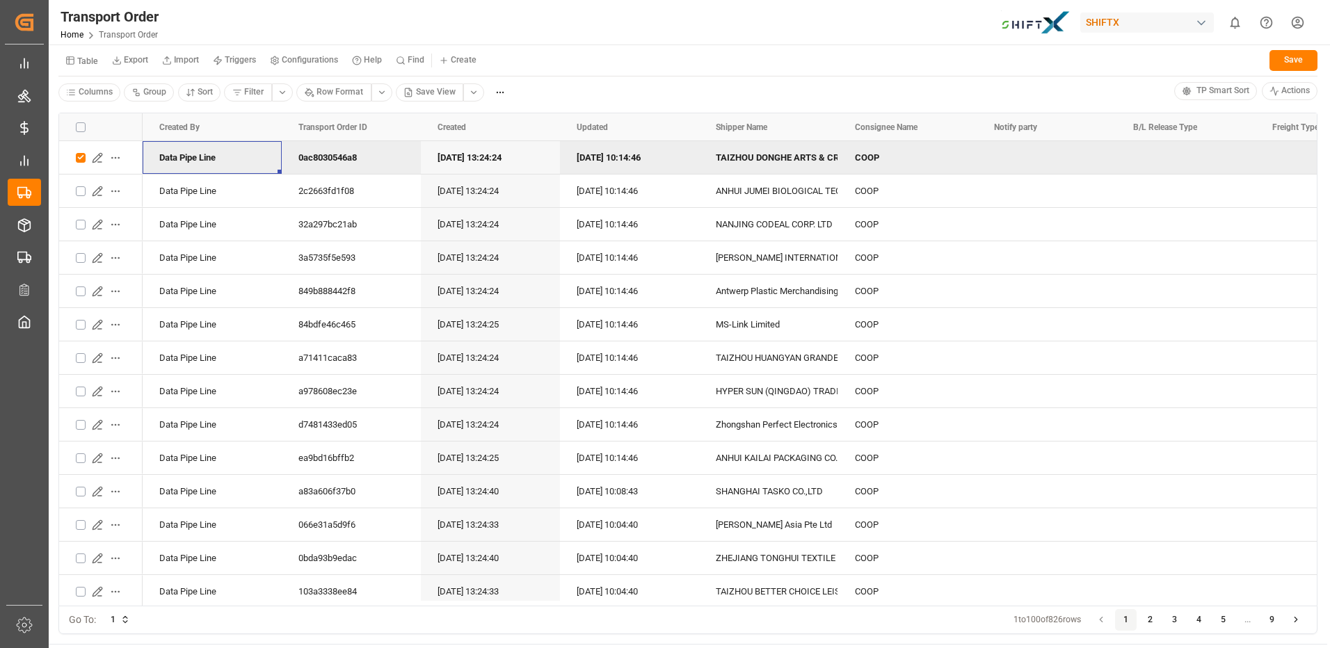
click at [189, 159] on div "Data Pipe Line" at bounding box center [212, 157] width 139 height 33
click at [119, 157] on html "Created by potrace 1.15, written by Peter Selinger 2001-2017 Created by potrace…" at bounding box center [665, 324] width 1330 height 648
click at [152, 184] on span "Open in new tab" at bounding box center [163, 184] width 62 height 13
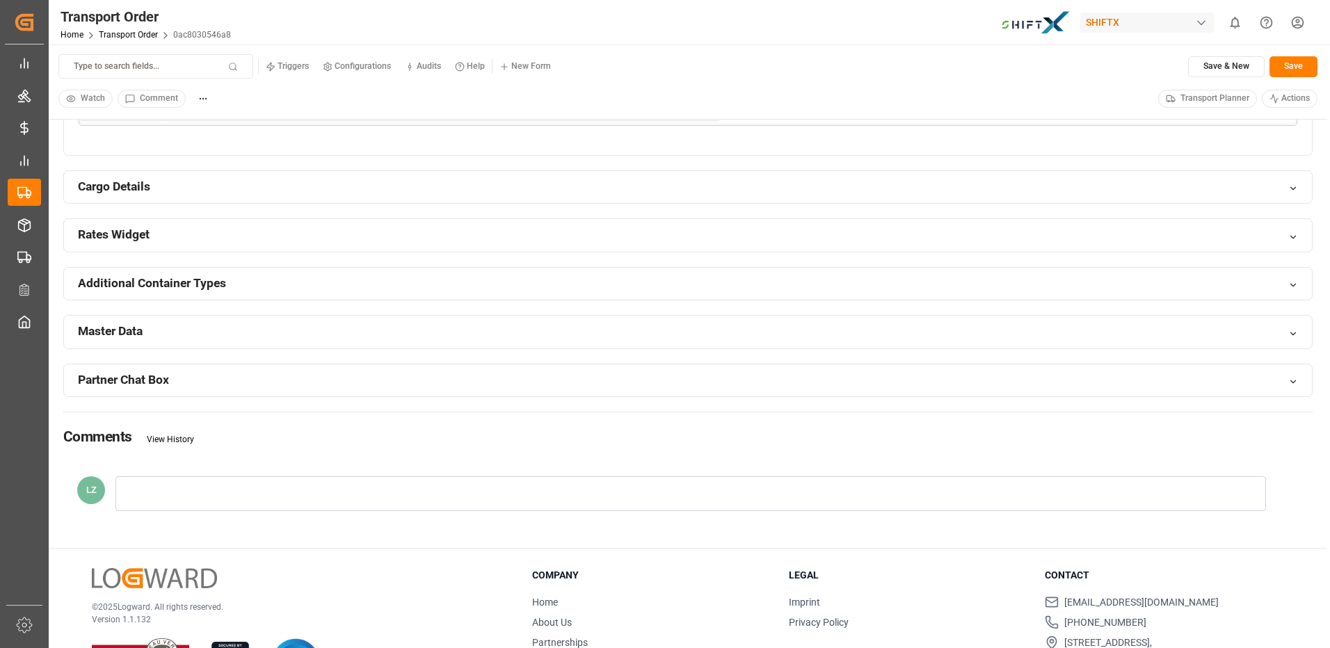
scroll to position [905, 0]
click at [1283, 383] on div "Partner Chat Box" at bounding box center [688, 380] width 1248 height 33
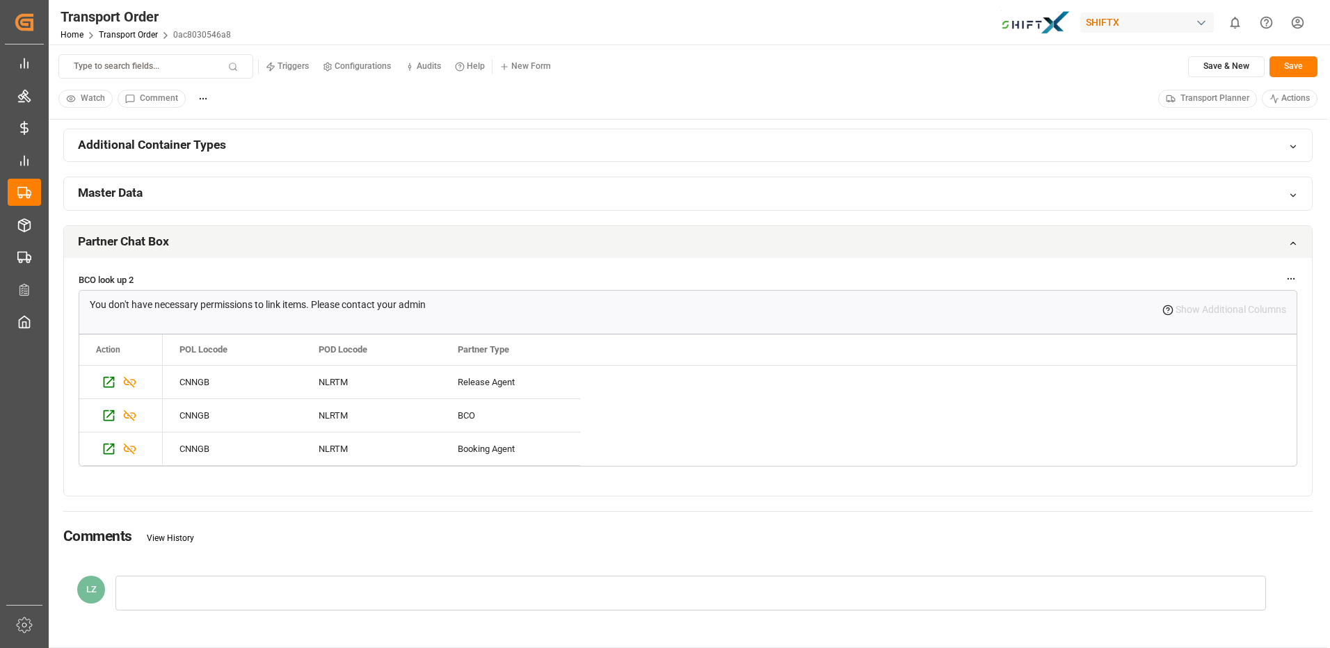
scroll to position [1043, 0]
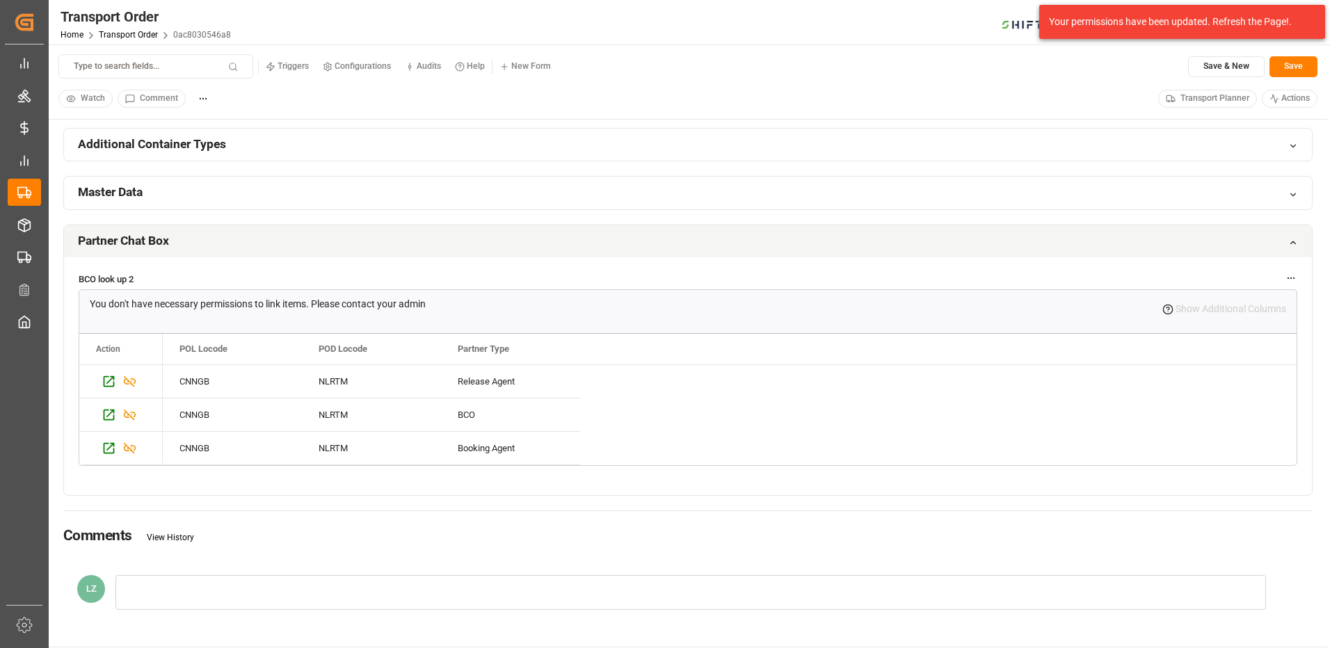
click at [1293, 276] on icon "button" at bounding box center [1292, 278] width 10 height 10
click at [1261, 327] on button "Go to object" at bounding box center [1261, 330] width 68 height 24
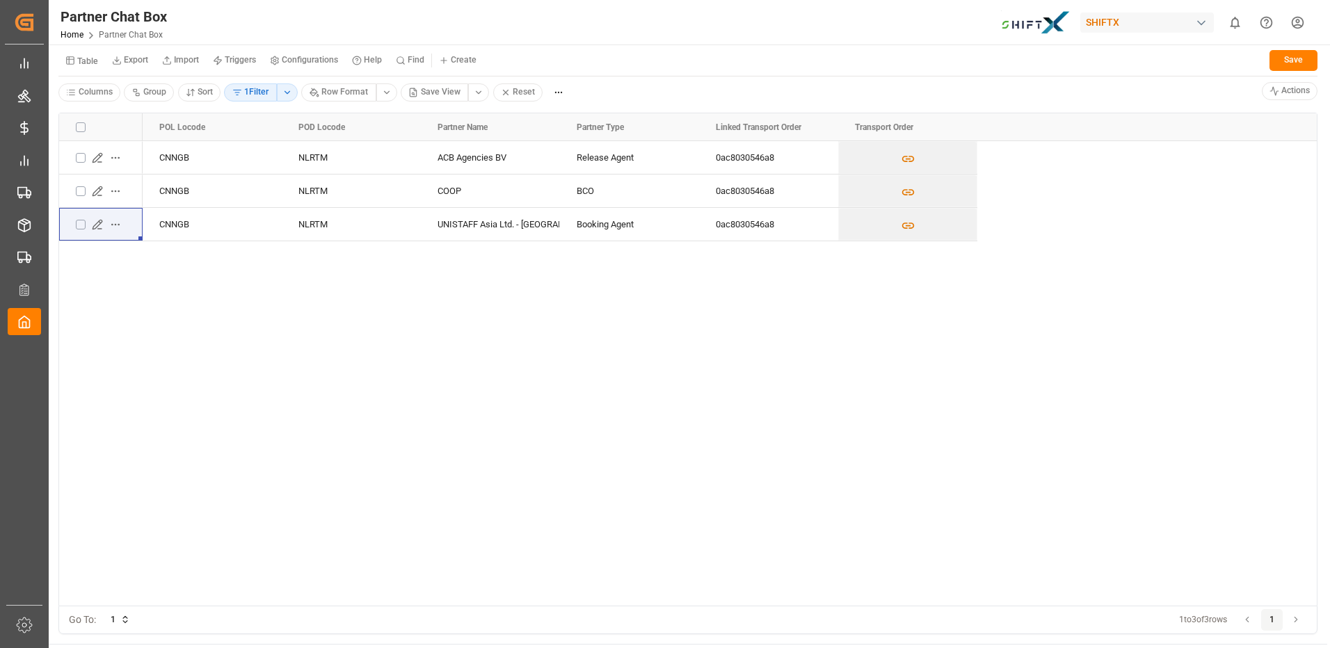
click at [597, 311] on div "CNNGB NLRTM ACB Agencies BV Release Agent 0ac8030546a8 CNNGB NLRTM COOP BCO 0ac…" at bounding box center [730, 373] width 1175 height 465
click at [97, 225] on icon "Press SPACE to select this row." at bounding box center [97, 224] width 11 height 11
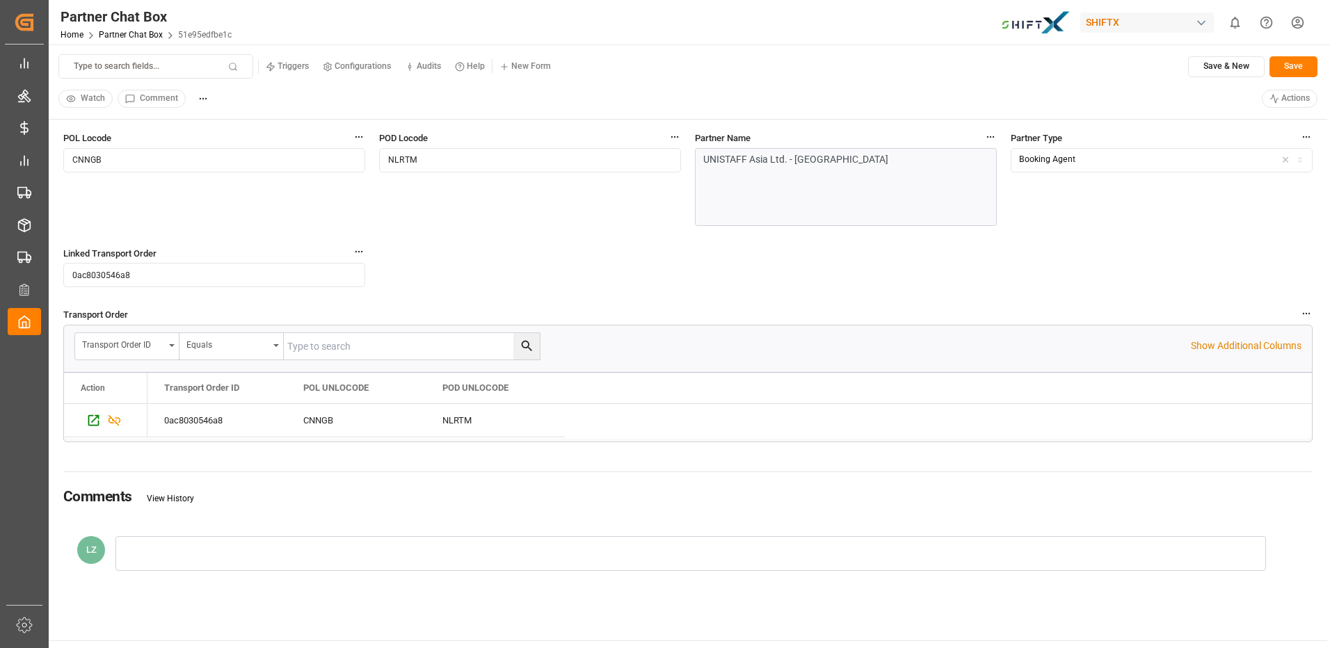
click at [253, 549] on div at bounding box center [691, 553] width 1151 height 35
